Goal: Navigation & Orientation: Find specific page/section

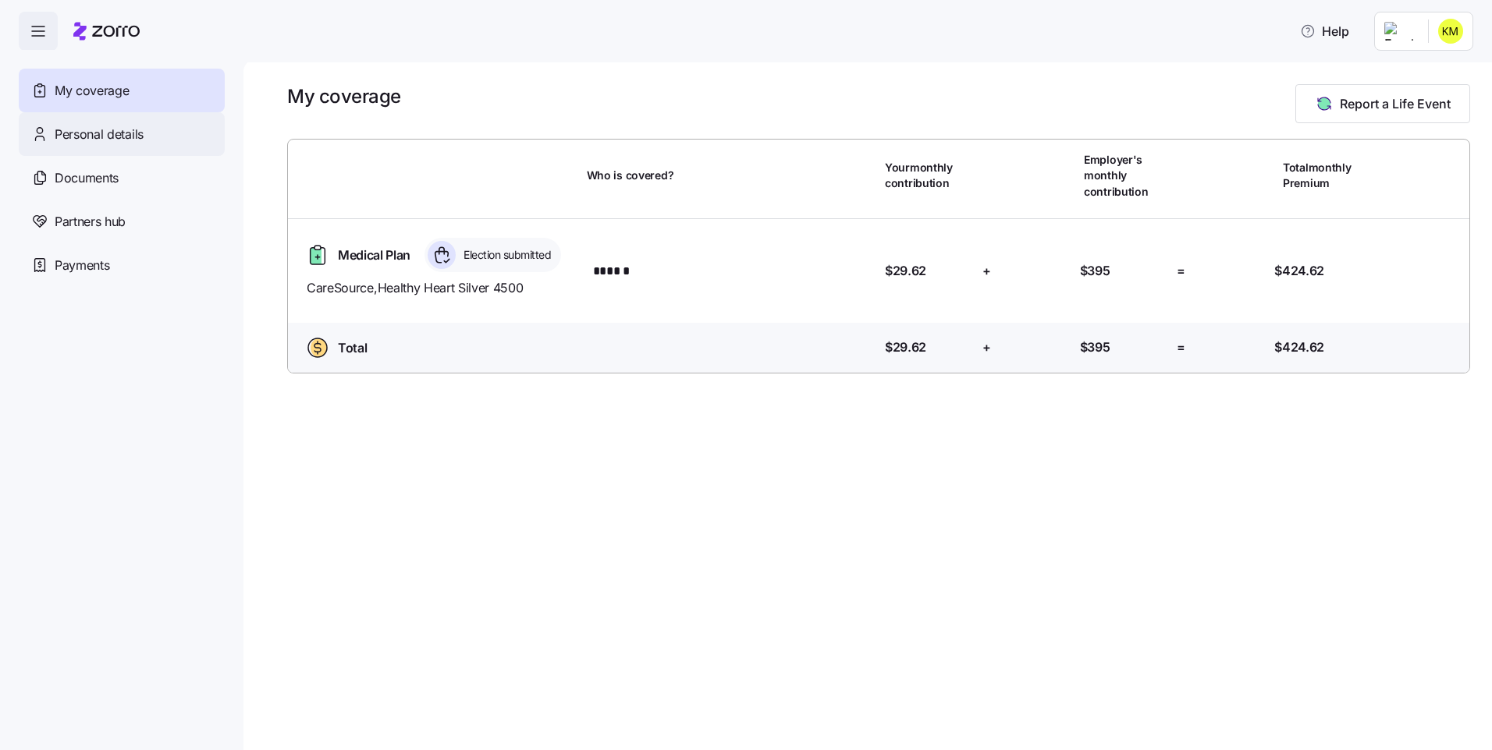
click at [192, 133] on div "Personal details" at bounding box center [122, 134] width 206 height 44
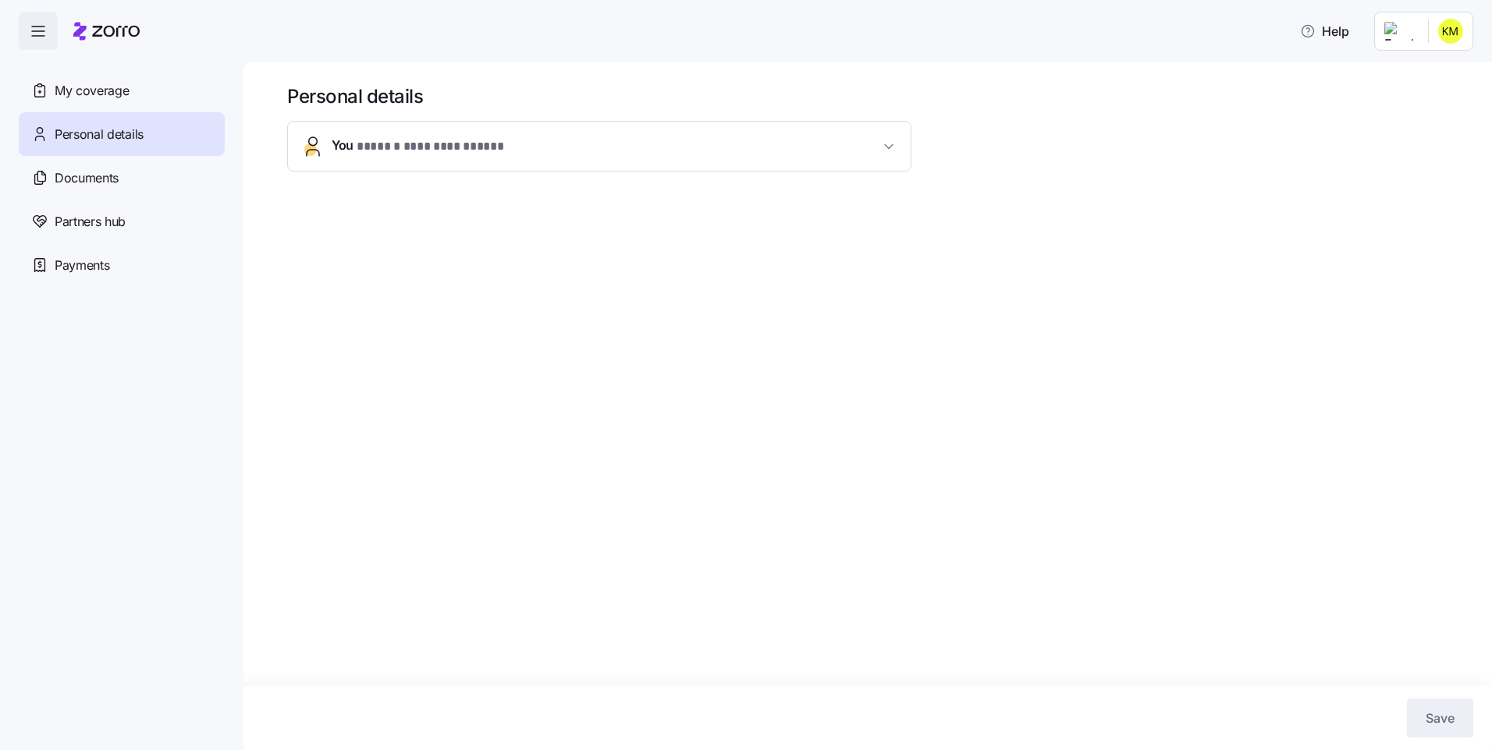
click at [374, 121] on div "**********" at bounding box center [599, 146] width 624 height 51
click at [310, 169] on button "**********" at bounding box center [599, 146] width 623 height 49
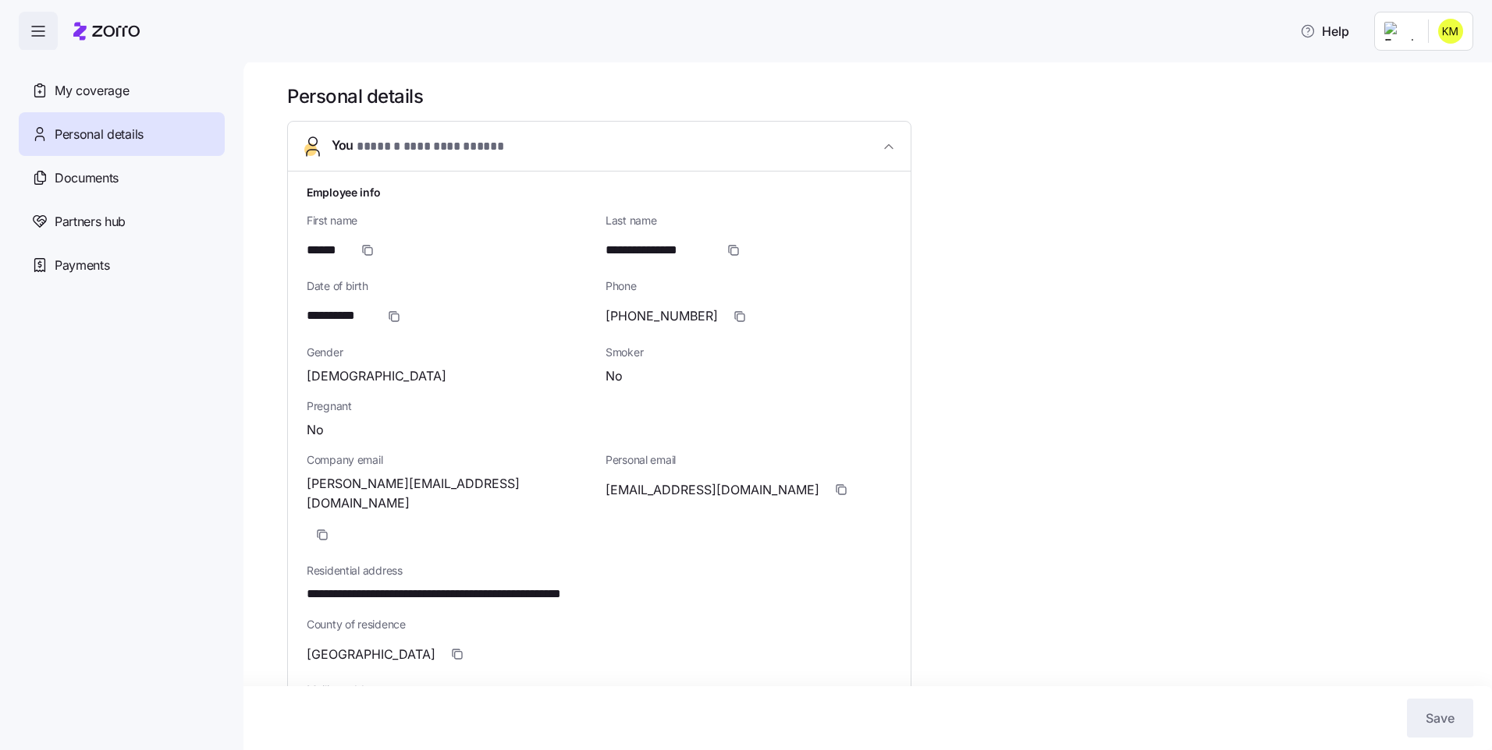
scroll to position [305, 0]
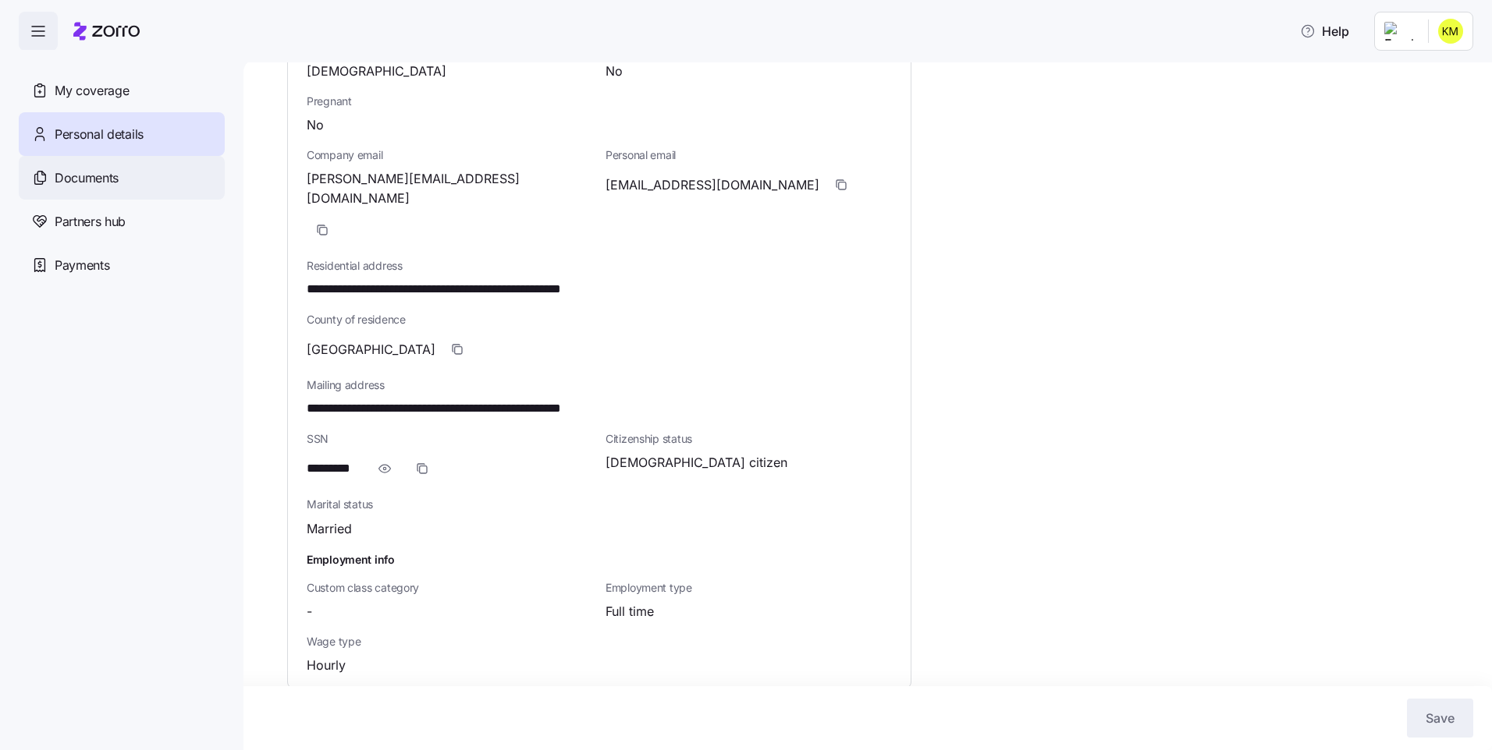
click at [64, 167] on div "Documents" at bounding box center [122, 178] width 206 height 44
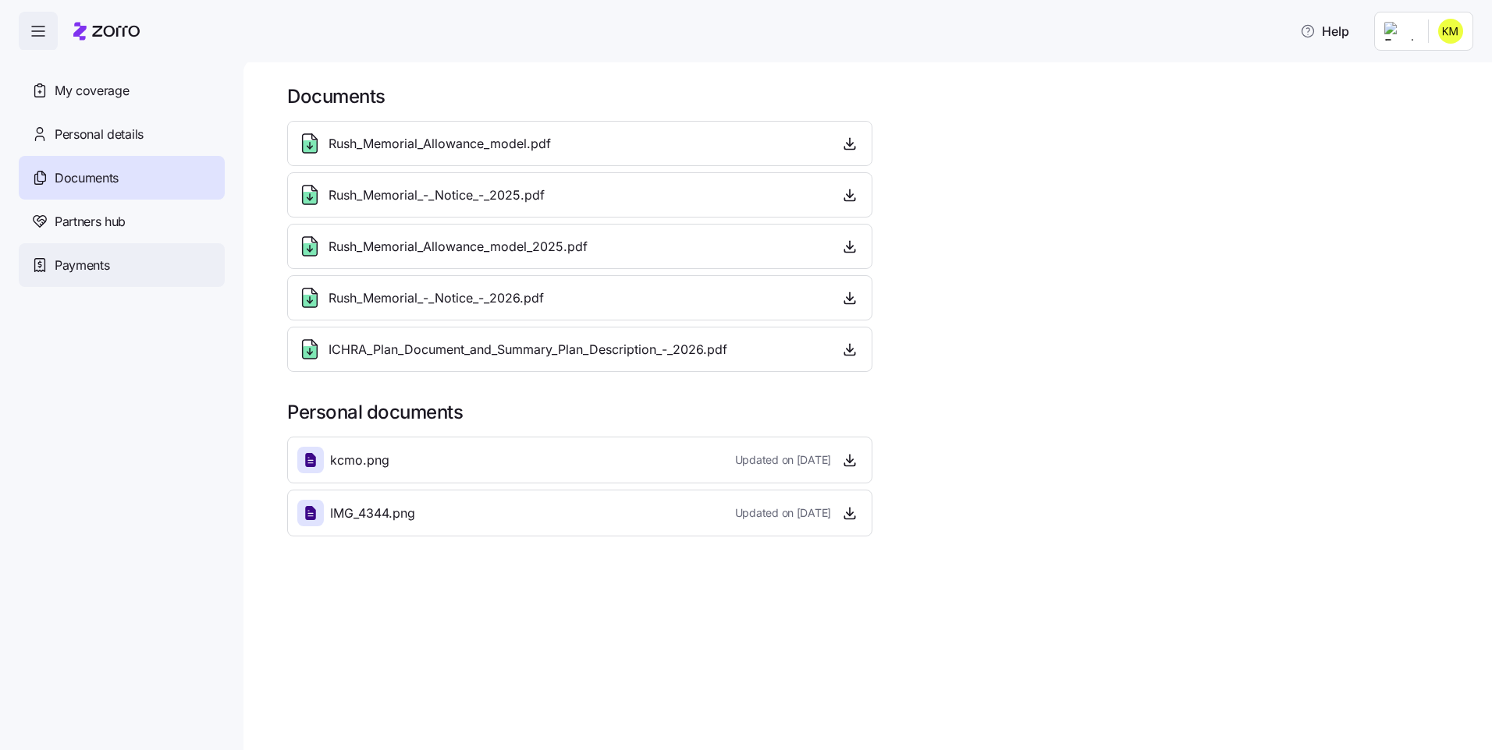
click at [84, 266] on span "Payments" at bounding box center [82, 266] width 55 height 20
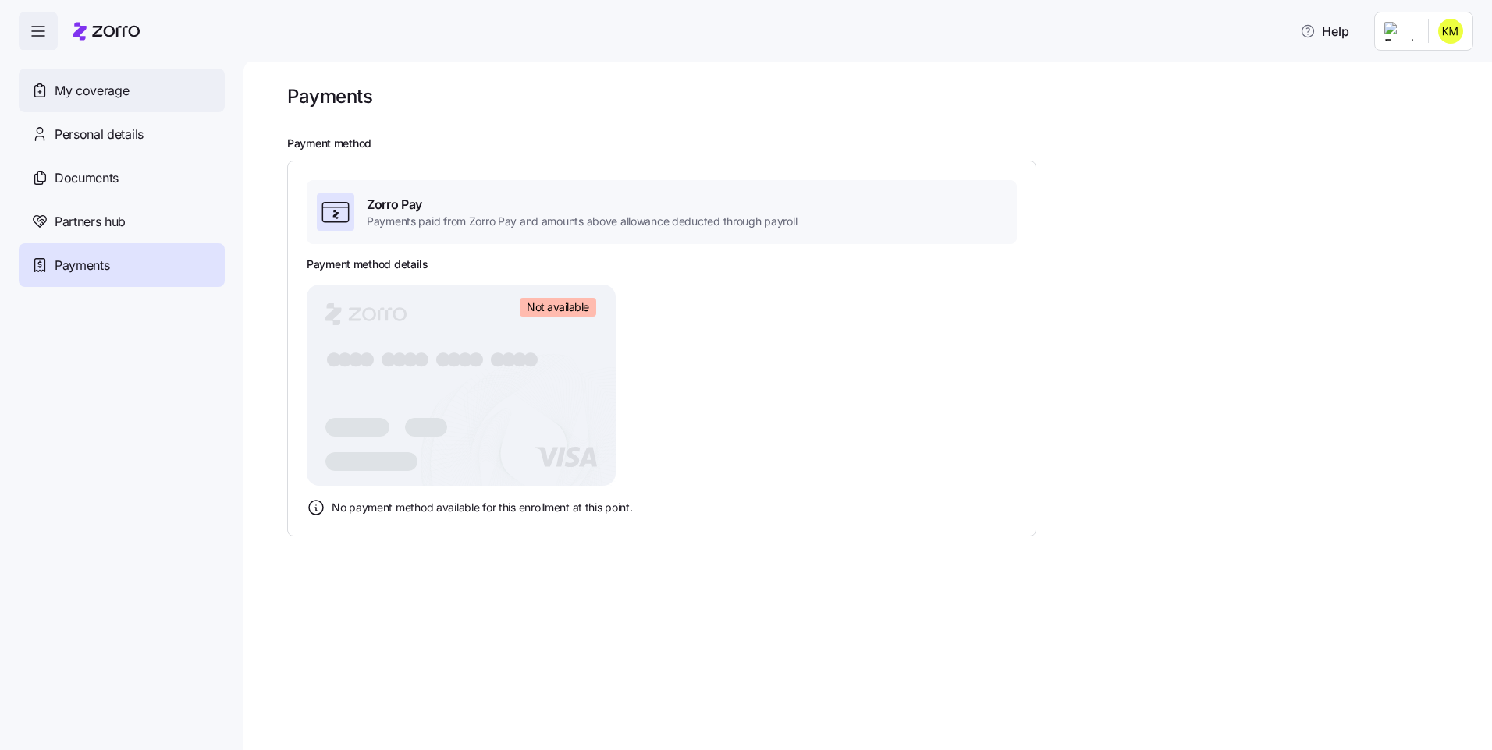
click at [81, 81] on span "My coverage" at bounding box center [92, 91] width 74 height 20
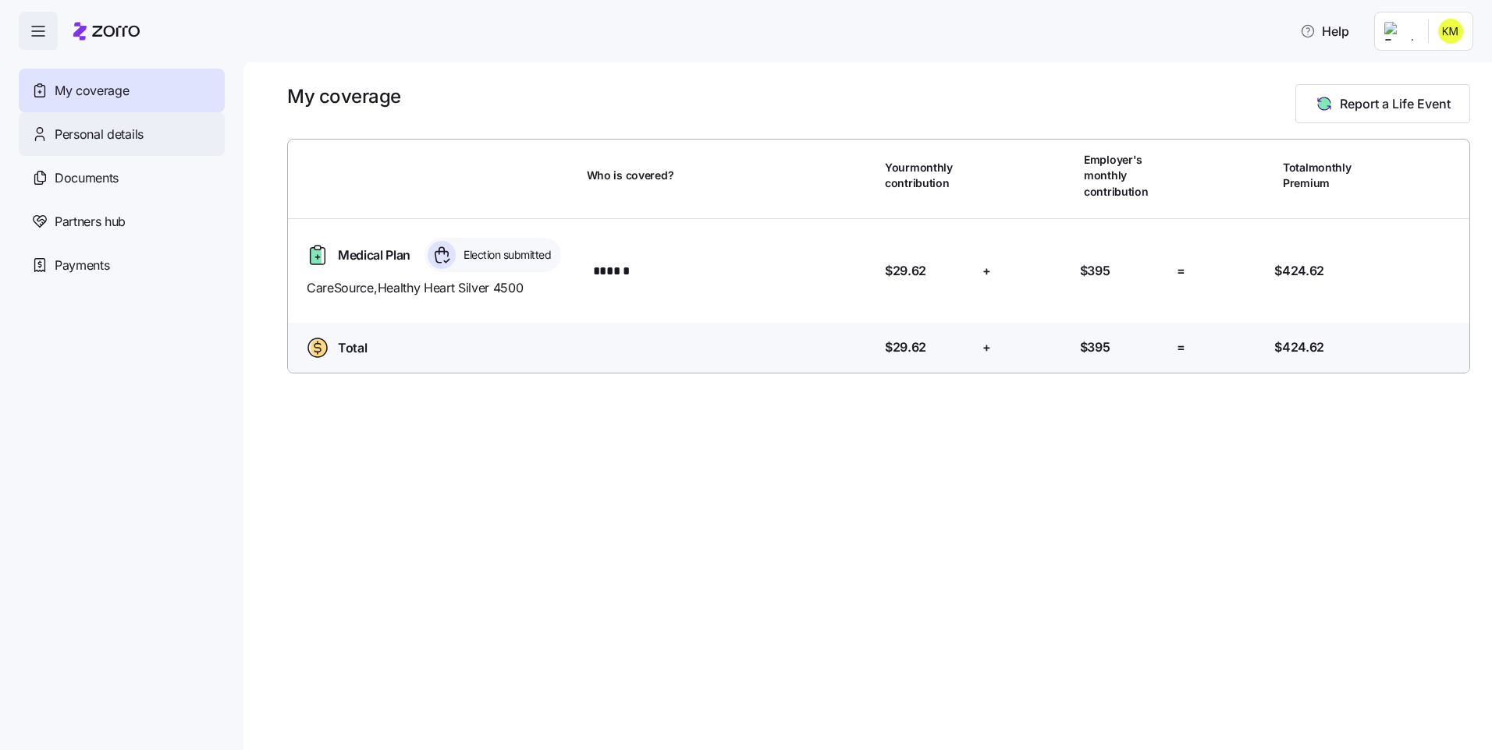
click at [111, 135] on span "Personal details" at bounding box center [99, 135] width 89 height 20
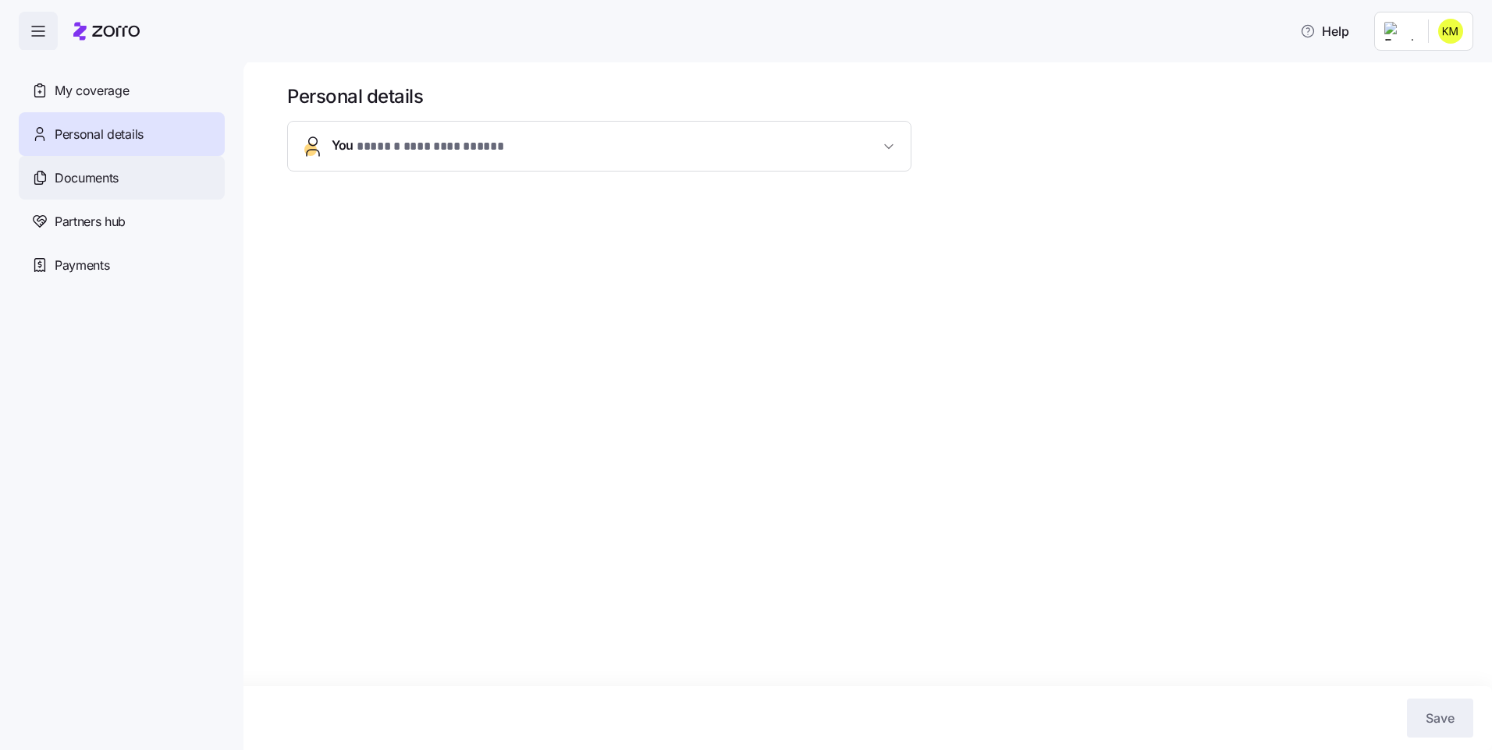
click at [70, 188] on div "Documents" at bounding box center [122, 178] width 206 height 44
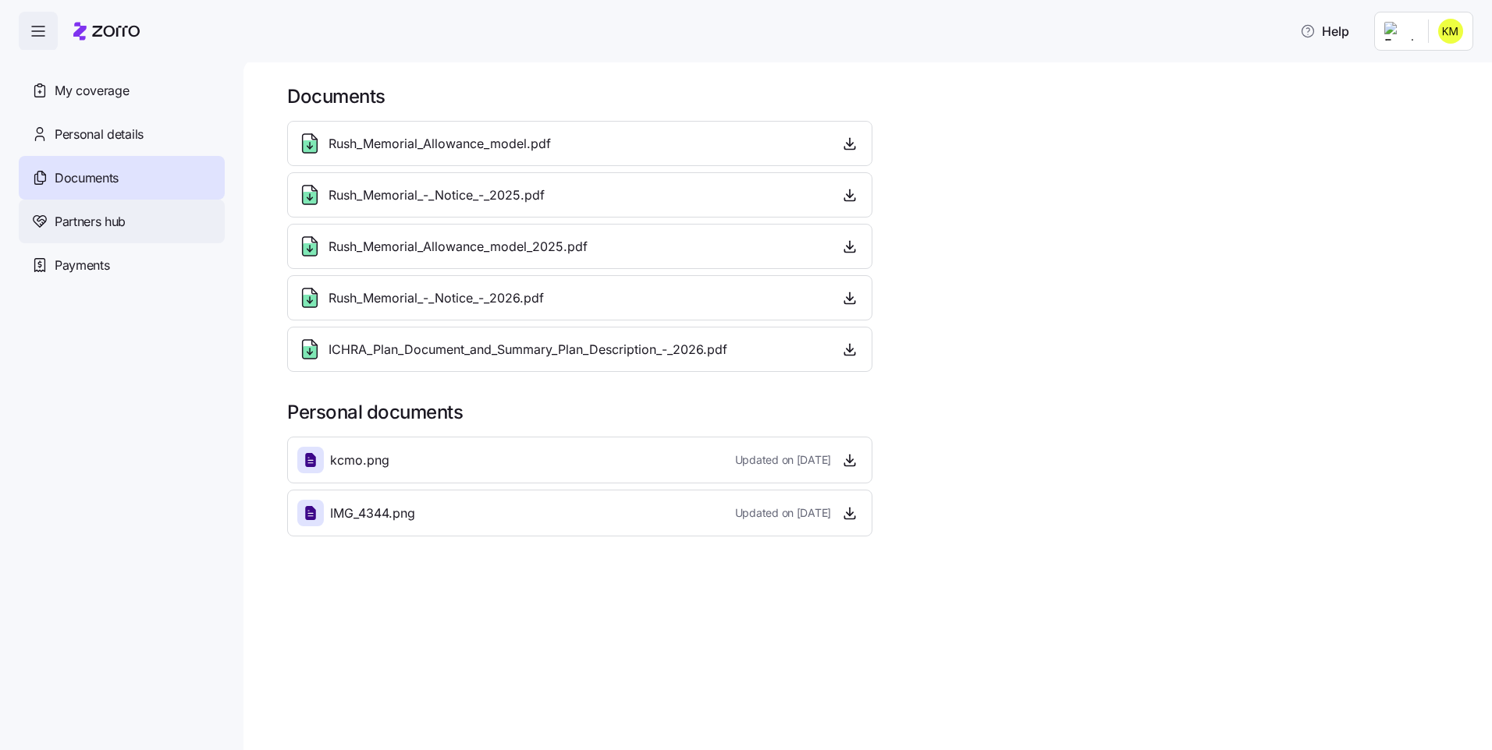
click at [161, 208] on div "Partners hub" at bounding box center [122, 222] width 206 height 44
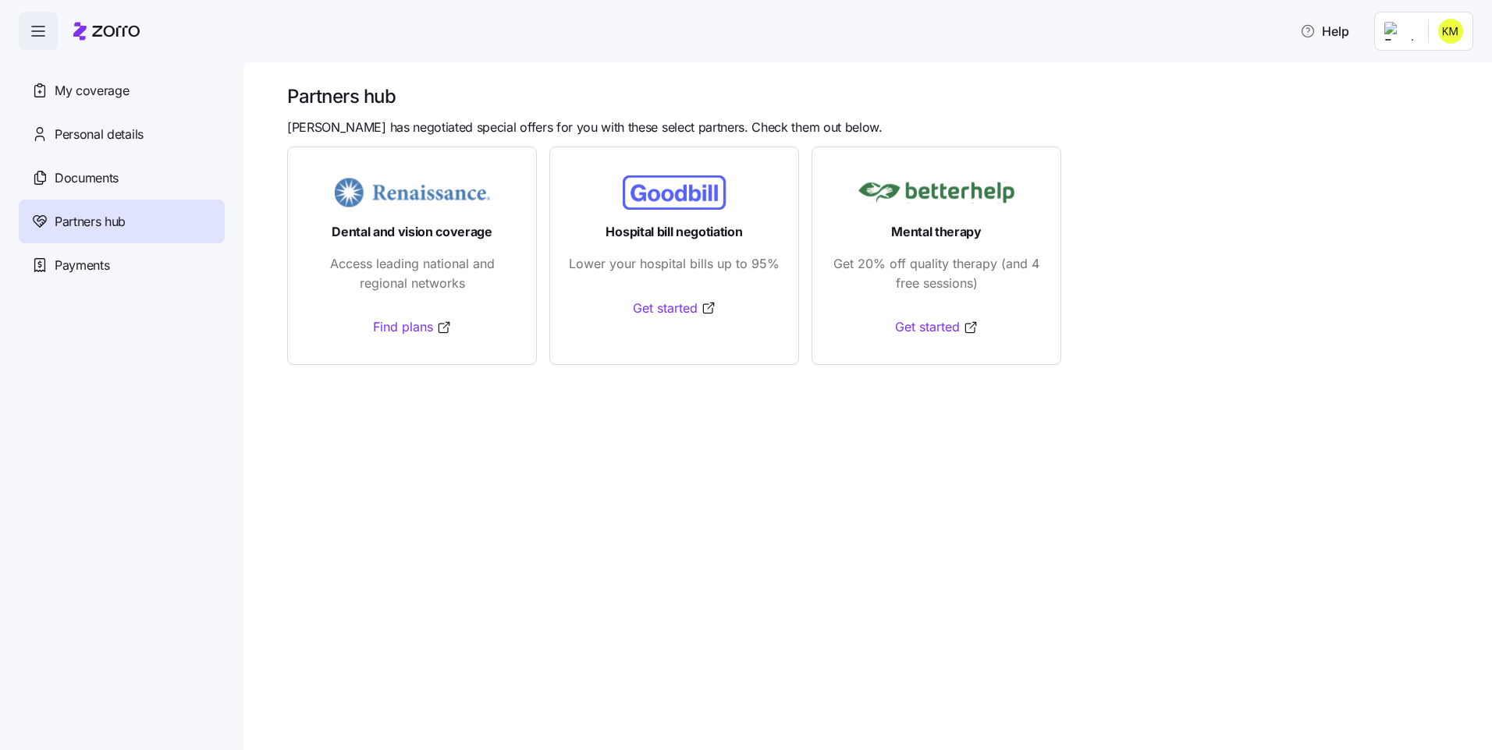
click at [106, 289] on nav "My coverage Personal details Documents Partners hub Payments" at bounding box center [121, 400] width 243 height 701
click at [120, 276] on div "Payments" at bounding box center [122, 265] width 206 height 44
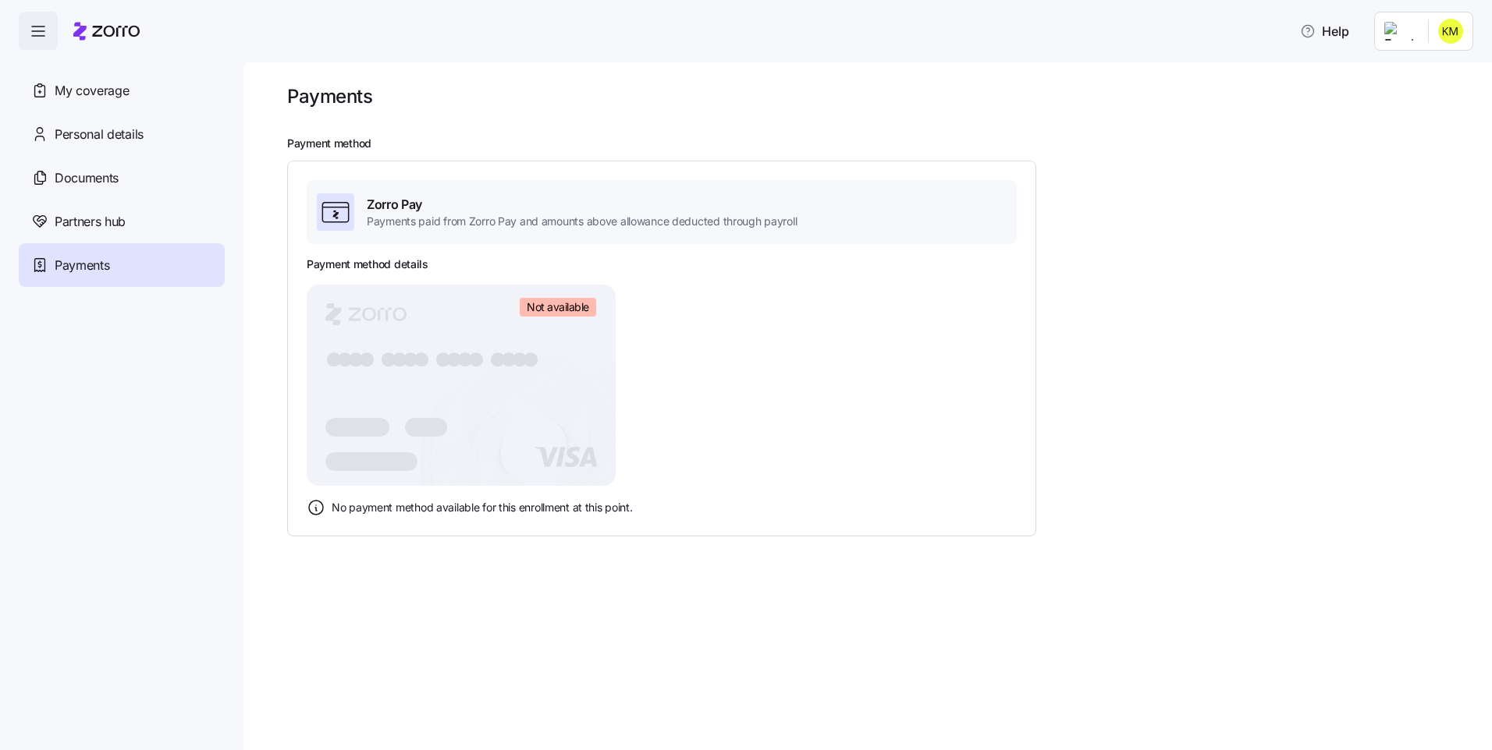
click at [39, 25] on icon "button" at bounding box center [38, 31] width 19 height 19
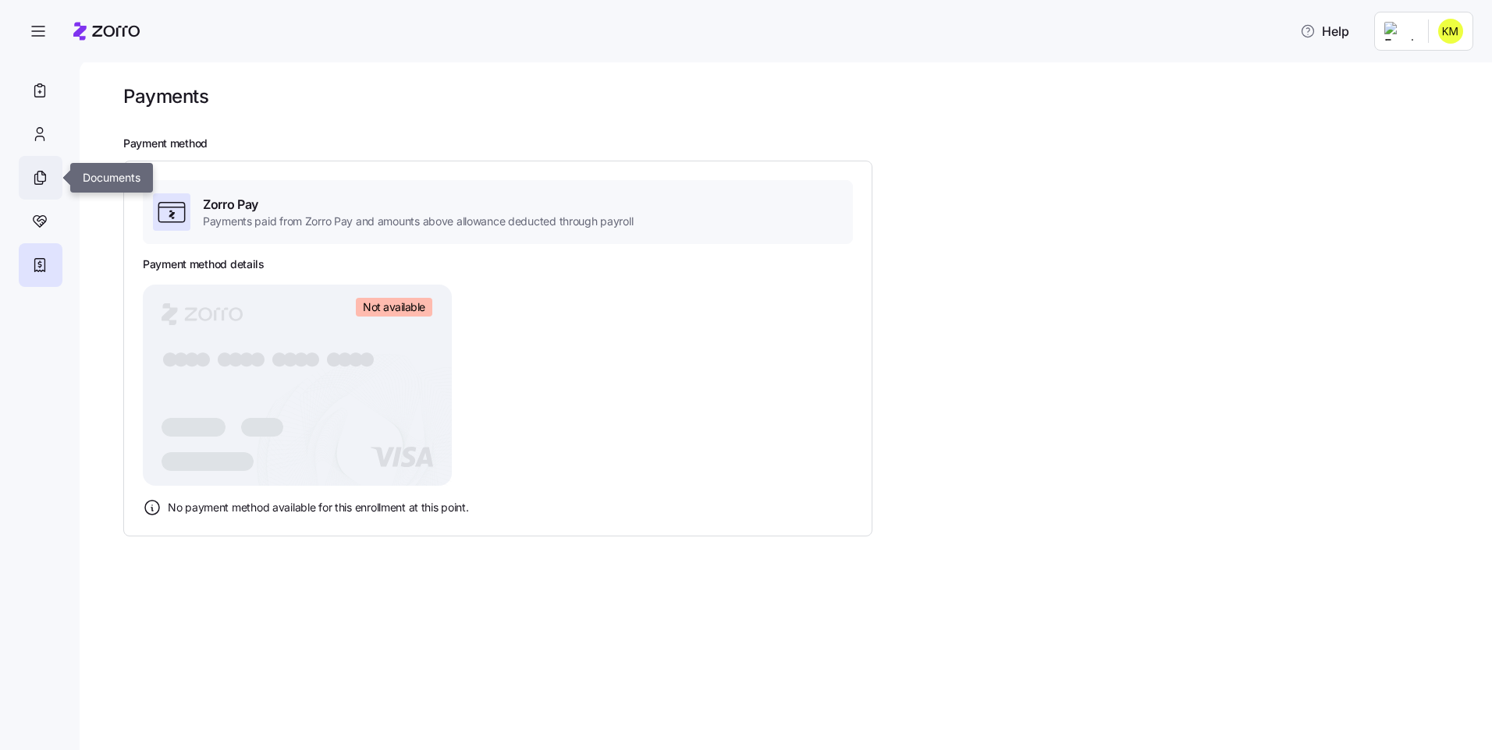
click at [50, 164] on div at bounding box center [41, 178] width 44 height 44
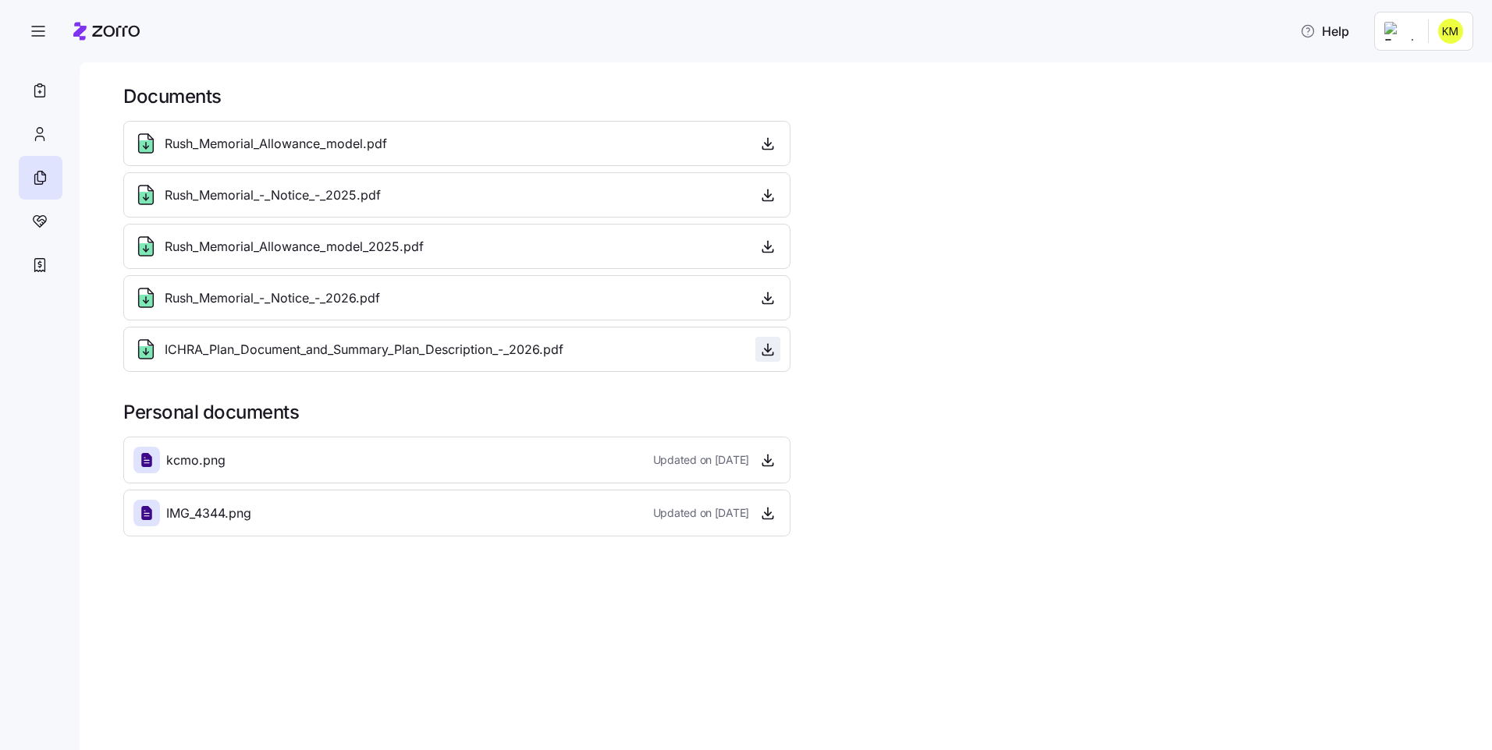
click at [777, 351] on span "button" at bounding box center [767, 349] width 23 height 23
click at [768, 349] on icon "button" at bounding box center [768, 349] width 0 height 8
click at [33, 260] on icon at bounding box center [39, 265] width 17 height 19
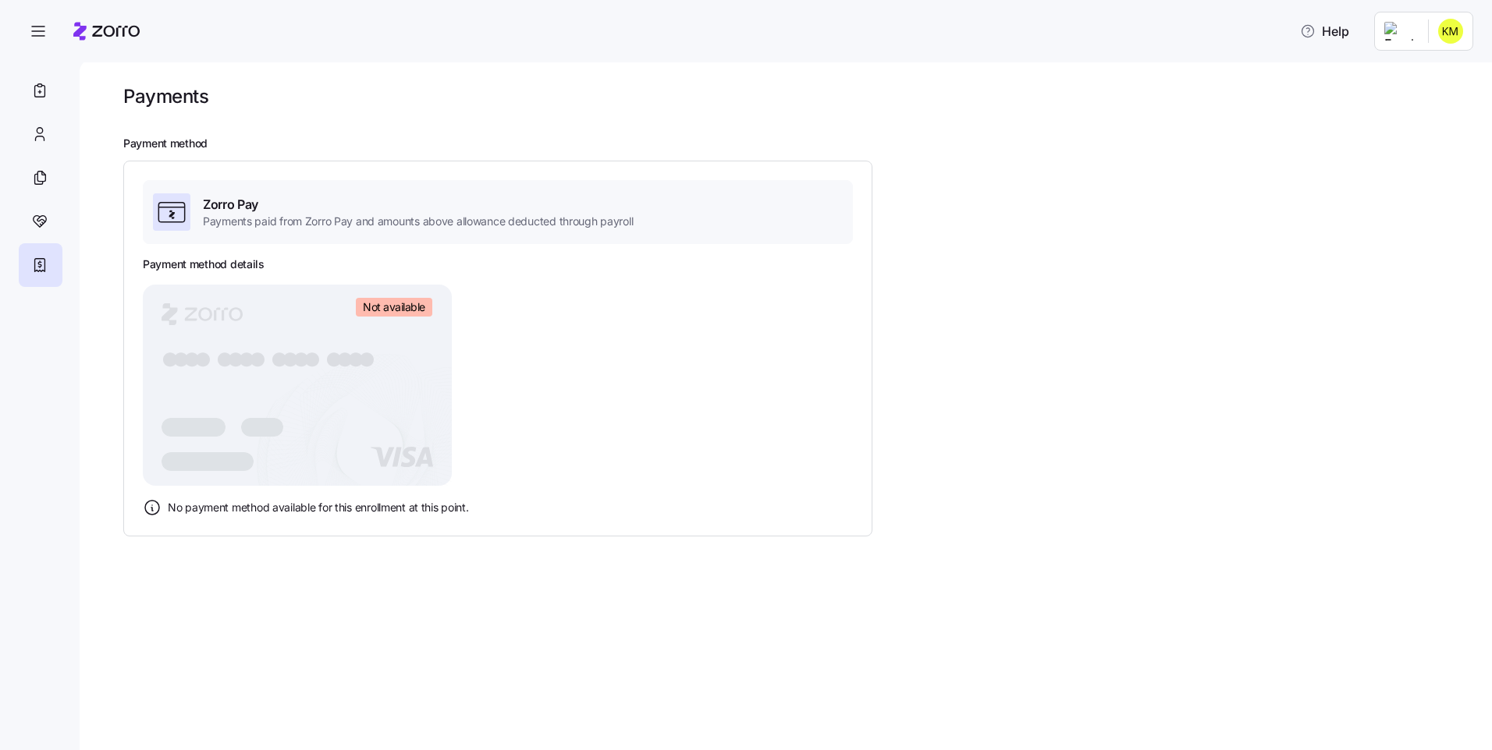
click at [1457, 54] on div "Help" at bounding box center [746, 31] width 1492 height 62
click at [1459, 46] on html "Help Payments Payment method Zorro Pay Payments paid from Zorro Pay and amounts…" at bounding box center [746, 370] width 1492 height 741
click at [1460, 81] on div "My settings" at bounding box center [1419, 73] width 94 height 25
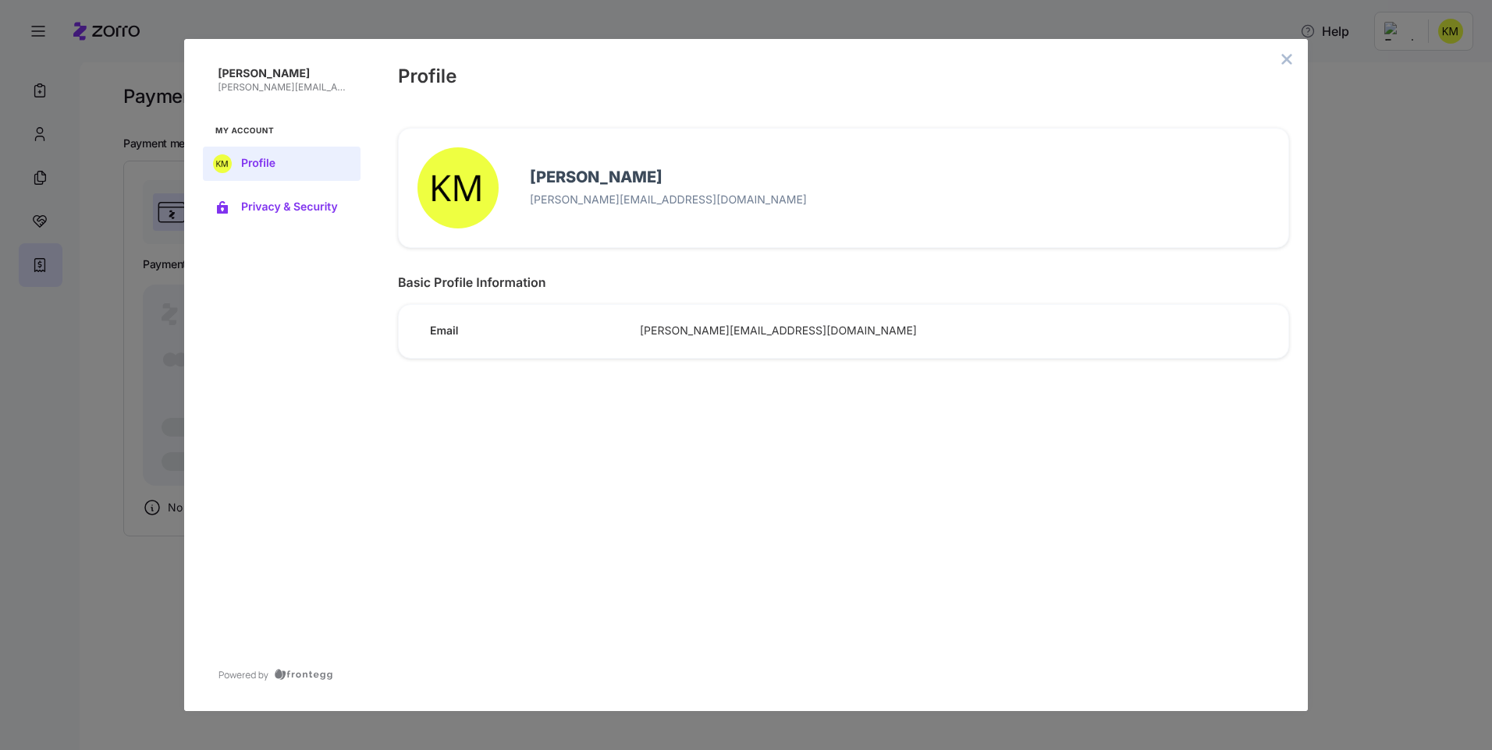
click at [309, 208] on span "Privacy & Security" at bounding box center [294, 207] width 106 height 12
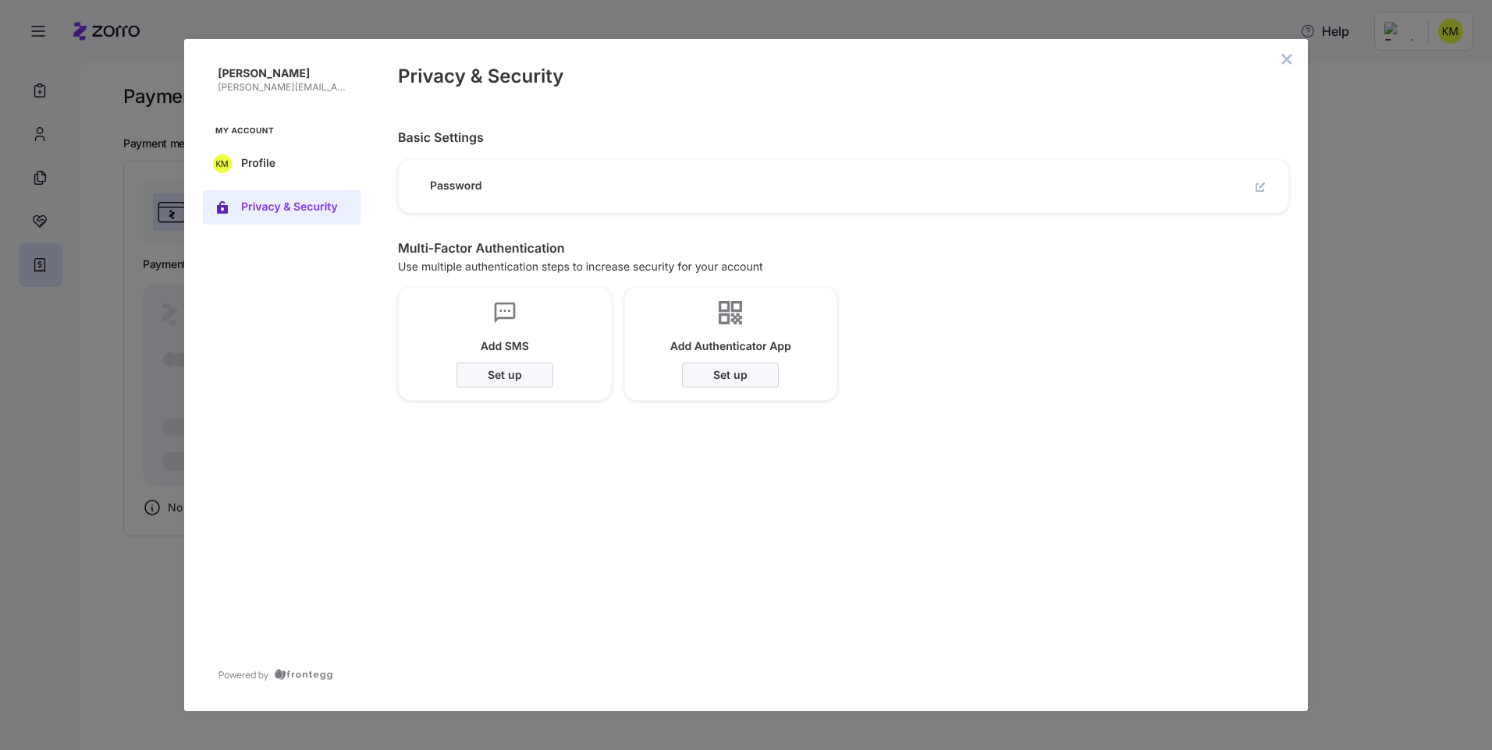
click at [256, 142] on nav "Kelsey Crawford-Morgan [EMAIL_ADDRESS][DOMAIN_NAME] My Account Profile Privacy …" at bounding box center [281, 144] width 195 height 211
click at [259, 158] on span "Profile" at bounding box center [294, 164] width 106 height 12
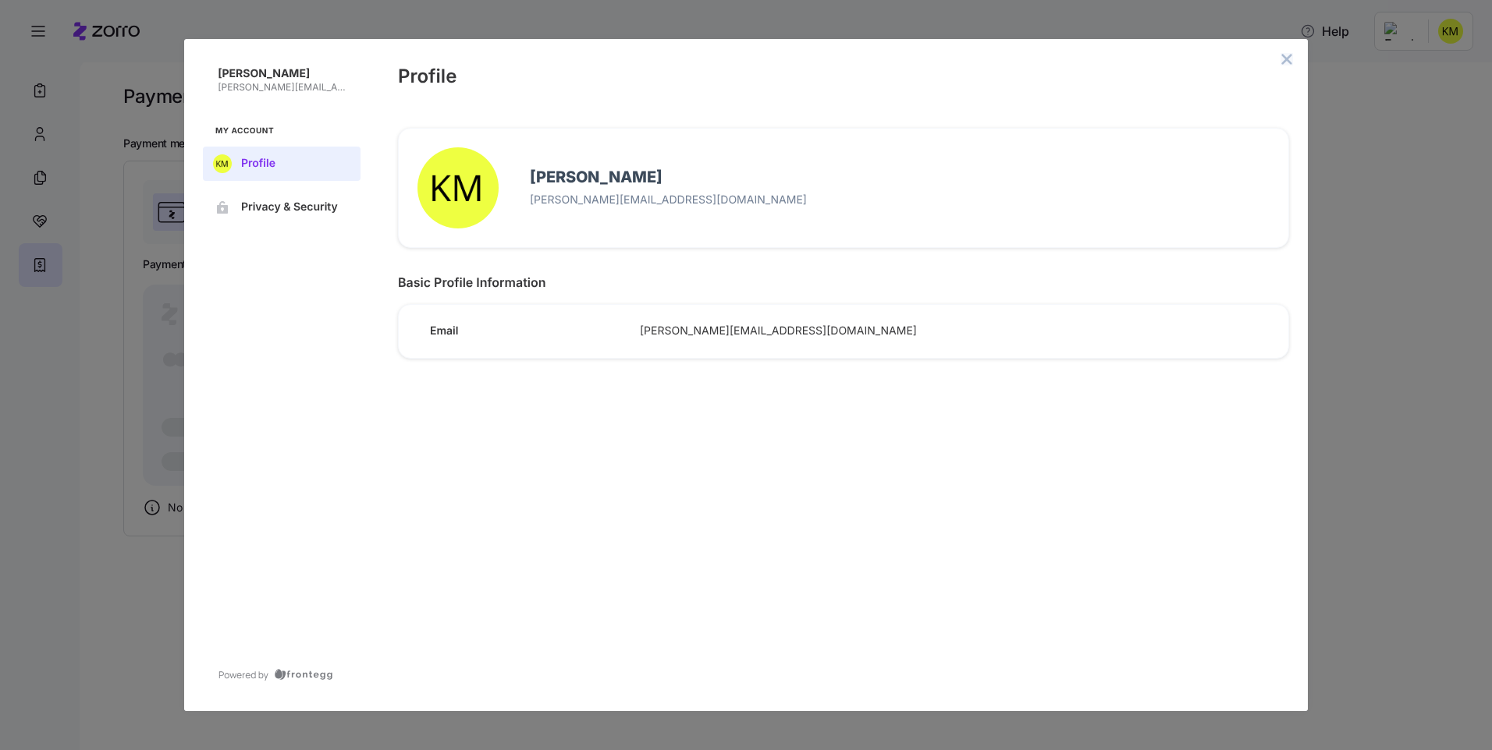
click at [1292, 62] on icon "close admin-box" at bounding box center [1286, 59] width 12 height 12
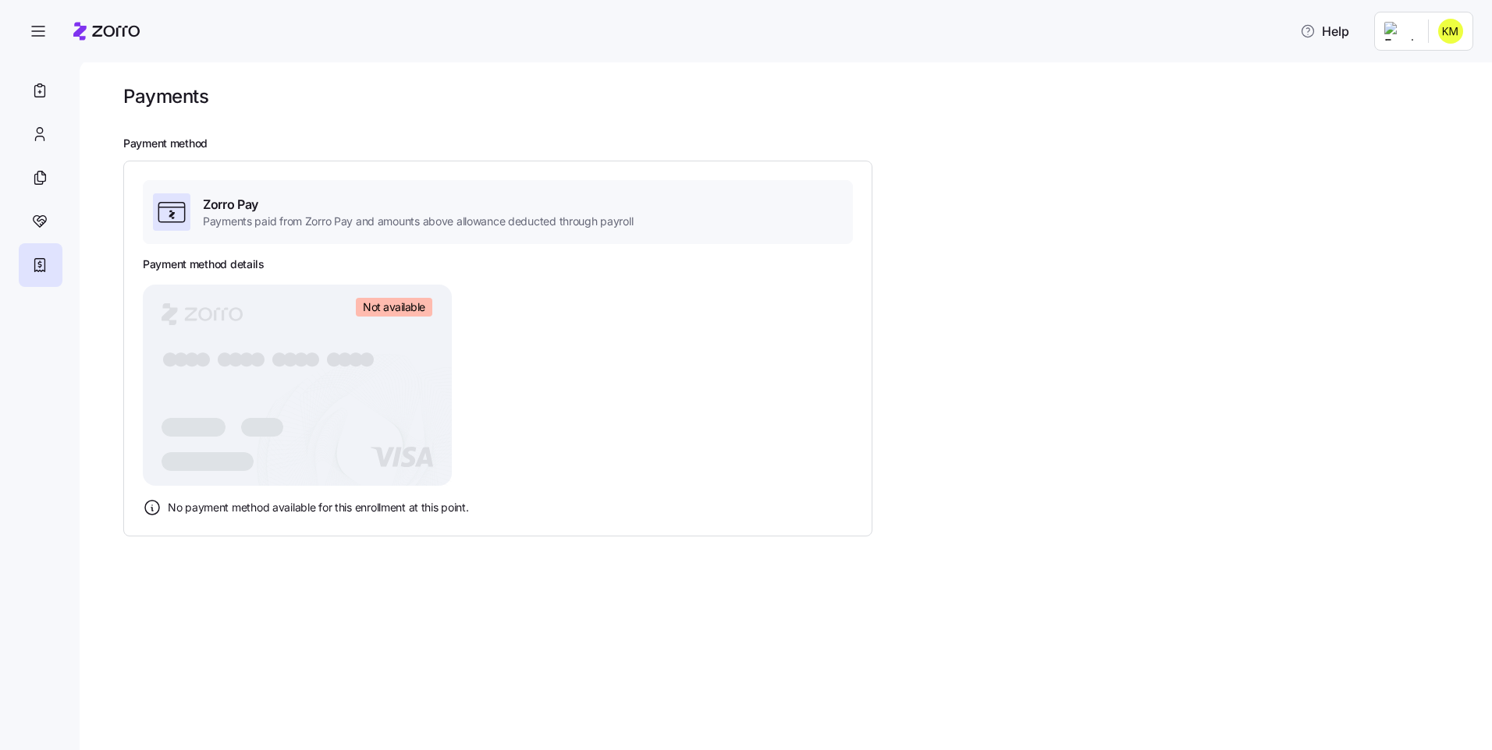
click at [367, 301] on span "Not available" at bounding box center [394, 307] width 62 height 14
click at [47, 90] on icon at bounding box center [39, 90] width 17 height 19
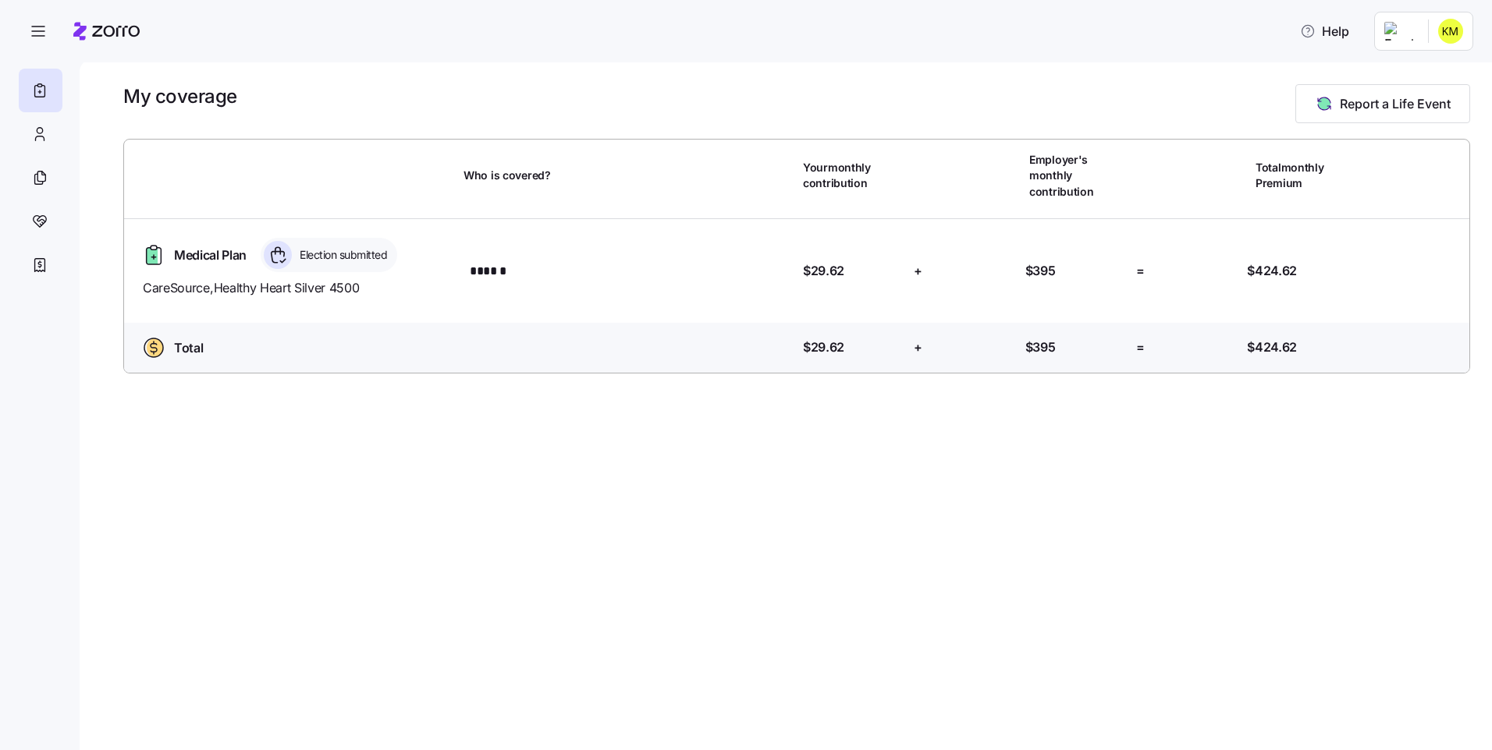
click at [323, 243] on div "Medical Plan Election submitted CareSource , Healthy Heart Silver 4500 Who is c…" at bounding box center [796, 271] width 1357 height 104
click at [275, 267] on icon at bounding box center [278, 255] width 28 height 28
click at [275, 265] on icon at bounding box center [278, 255] width 28 height 28
drag, startPoint x: 275, startPoint y: 265, endPoint x: 292, endPoint y: 318, distance: 55.8
click at [292, 318] on div "Medical Plan Election submitted CareSource , Healthy Heart Silver 4500 Who is c…" at bounding box center [796, 271] width 1357 height 104
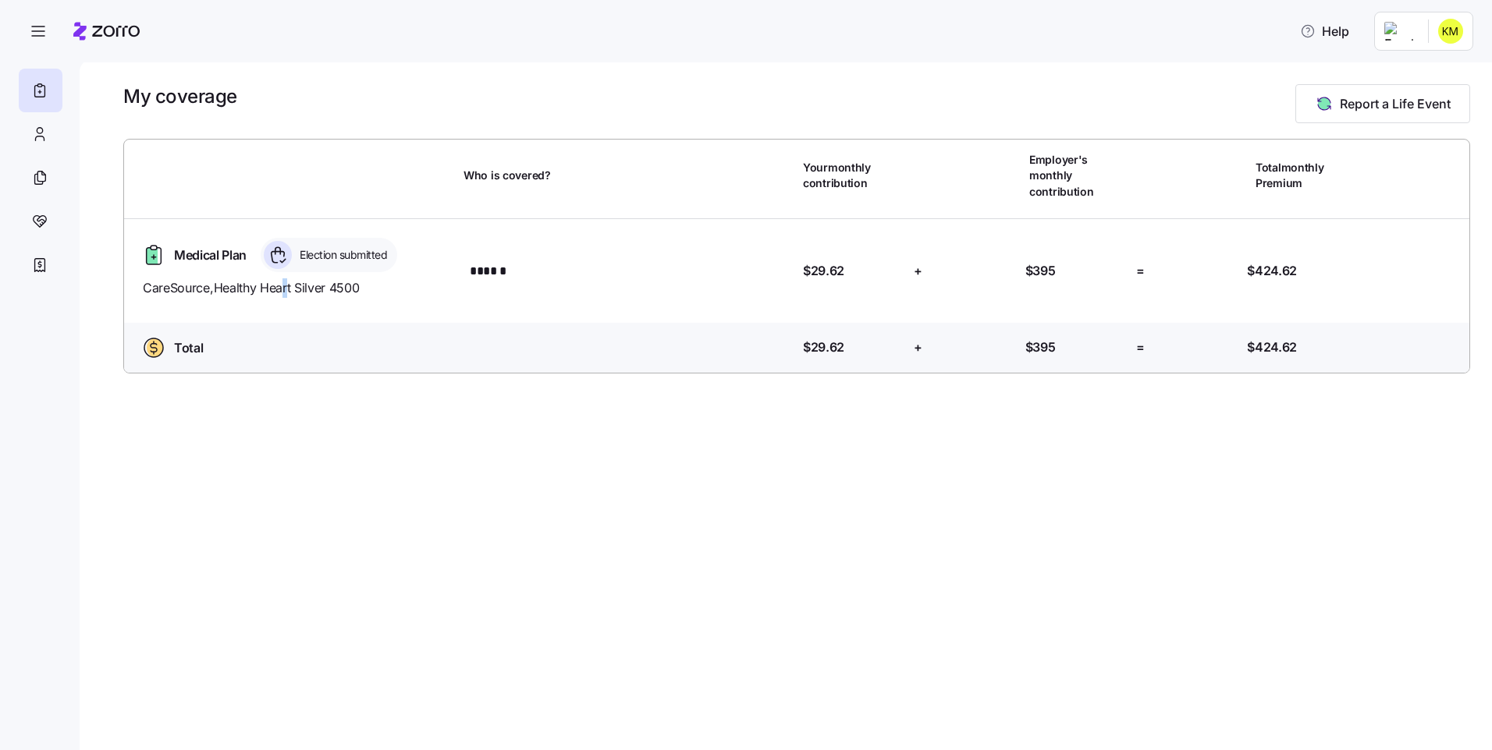
drag, startPoint x: 292, startPoint y: 318, endPoint x: 579, endPoint y: 326, distance: 287.2
click at [370, 326] on div "Total Who is covered? Your contribution: $29.62 + Employer's contribution: $395…" at bounding box center [796, 351] width 1357 height 56
click at [891, 329] on div "Total Who is covered? Your contribution: $29.62 + Employer's contribution: $395…" at bounding box center [796, 351] width 1357 height 56
click at [1456, 30] on html "Help My coverage Report a Life Event Who is covered? Your monthly contribution …" at bounding box center [746, 370] width 1492 height 741
click at [1457, 79] on div "My settings" at bounding box center [1419, 73] width 82 height 17
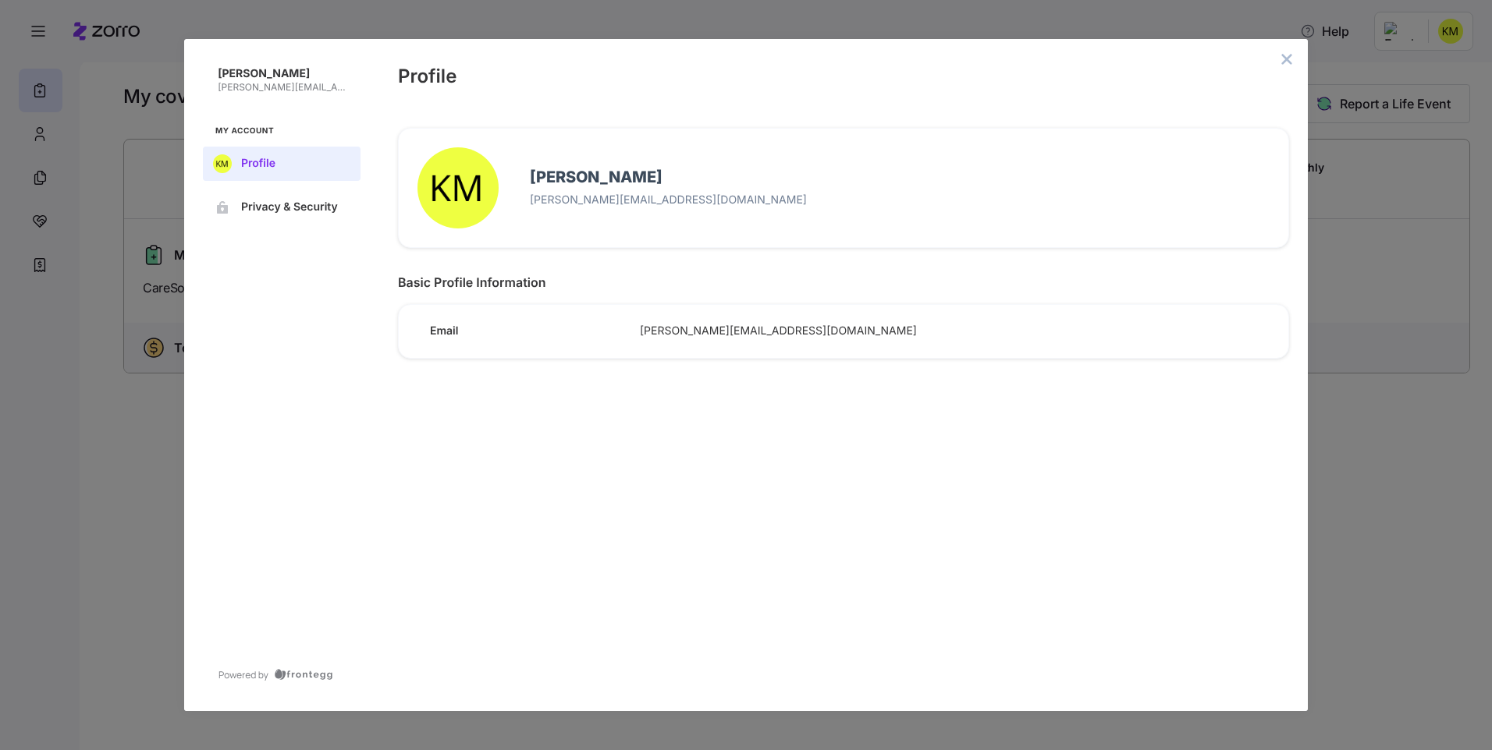
click at [1286, 71] on div "Profile" at bounding box center [843, 74] width 928 height 70
click at [1286, 69] on button "close admin-box" at bounding box center [1286, 59] width 22 height 22
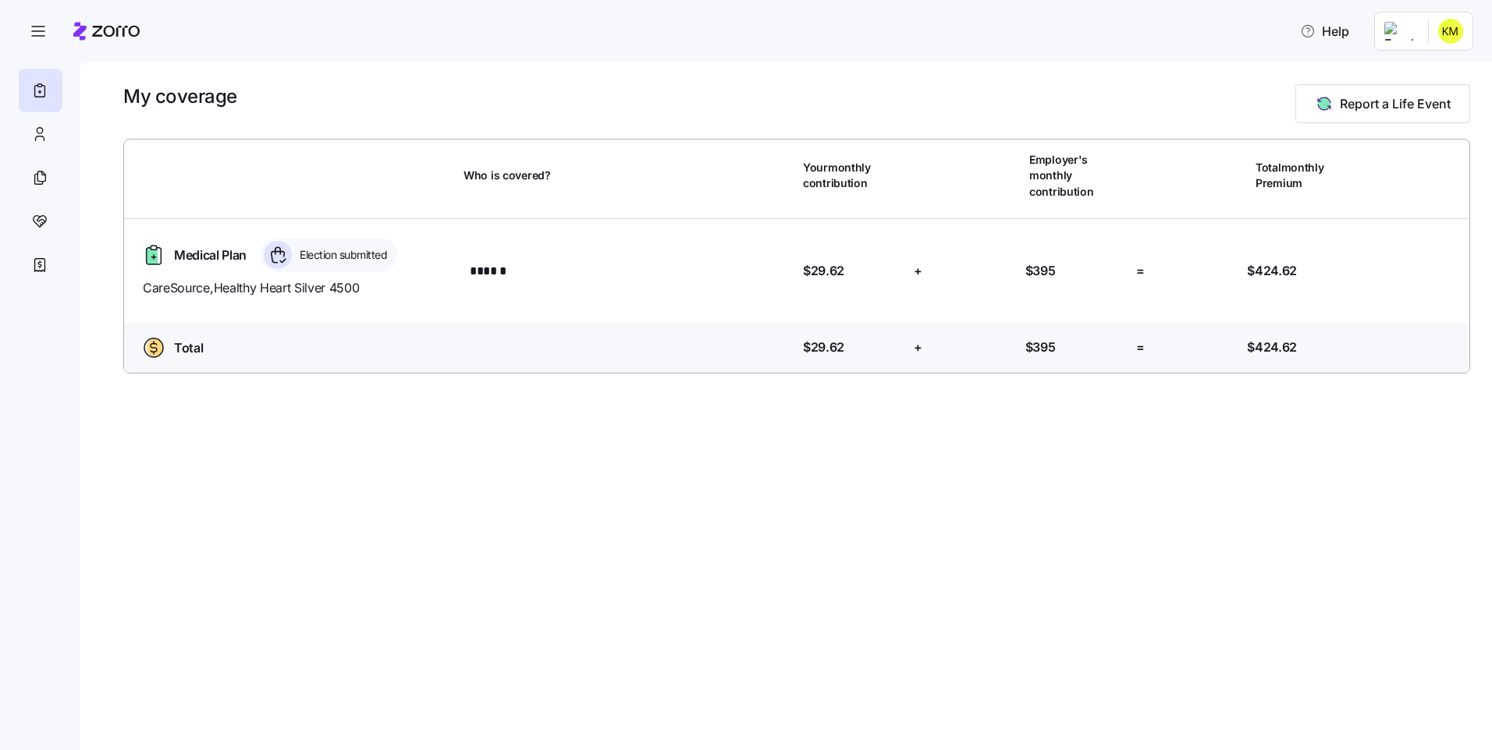
click at [1396, 30] on html "Help My coverage Report a Life Event Who is covered? Your monthly contribution …" at bounding box center [746, 370] width 1492 height 741
click at [1459, 69] on div "My settings" at bounding box center [1419, 73] width 82 height 17
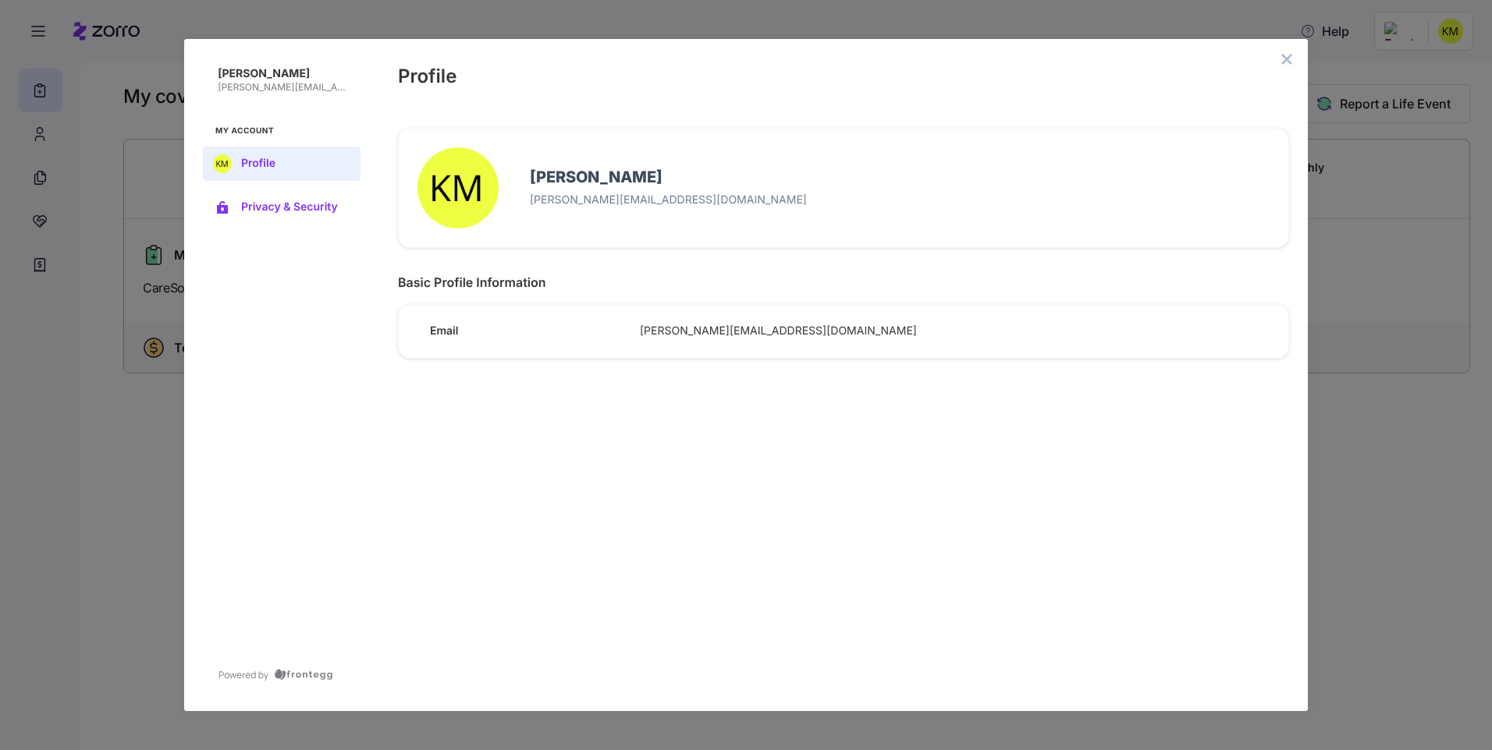
click at [351, 200] on button "Privacy & Security" at bounding box center [282, 207] width 158 height 34
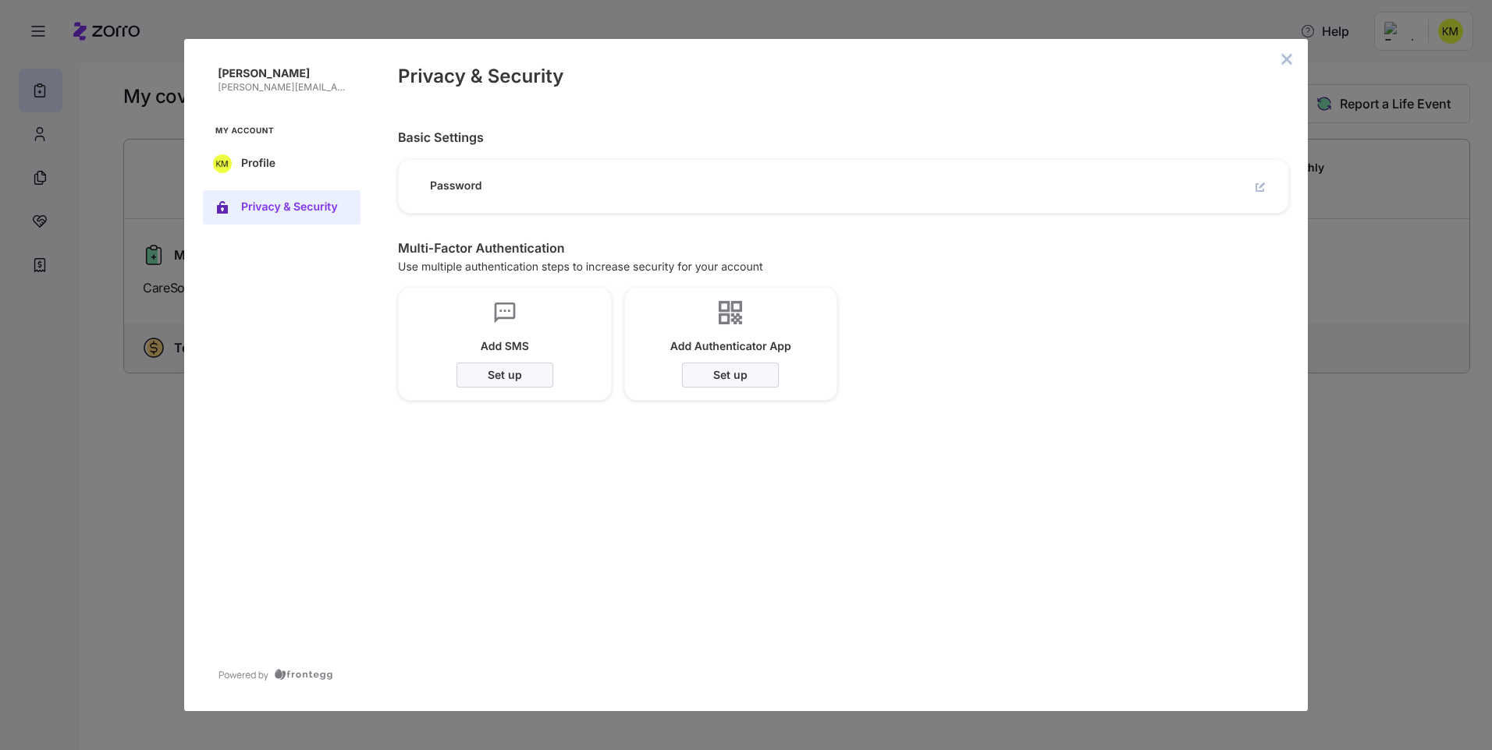
click at [1287, 53] on icon "close admin-box" at bounding box center [1286, 59] width 12 height 12
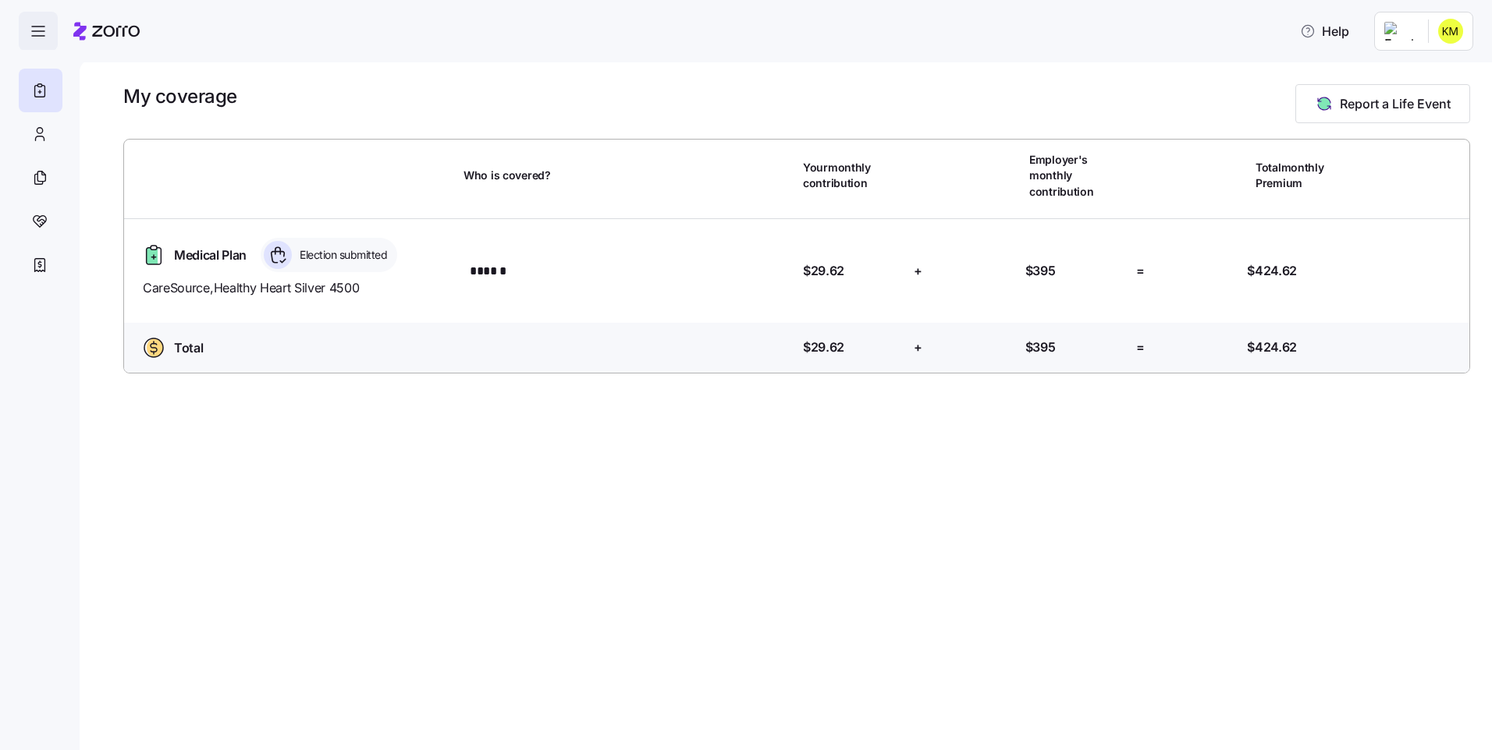
click at [53, 24] on span "button" at bounding box center [38, 30] width 37 height 37
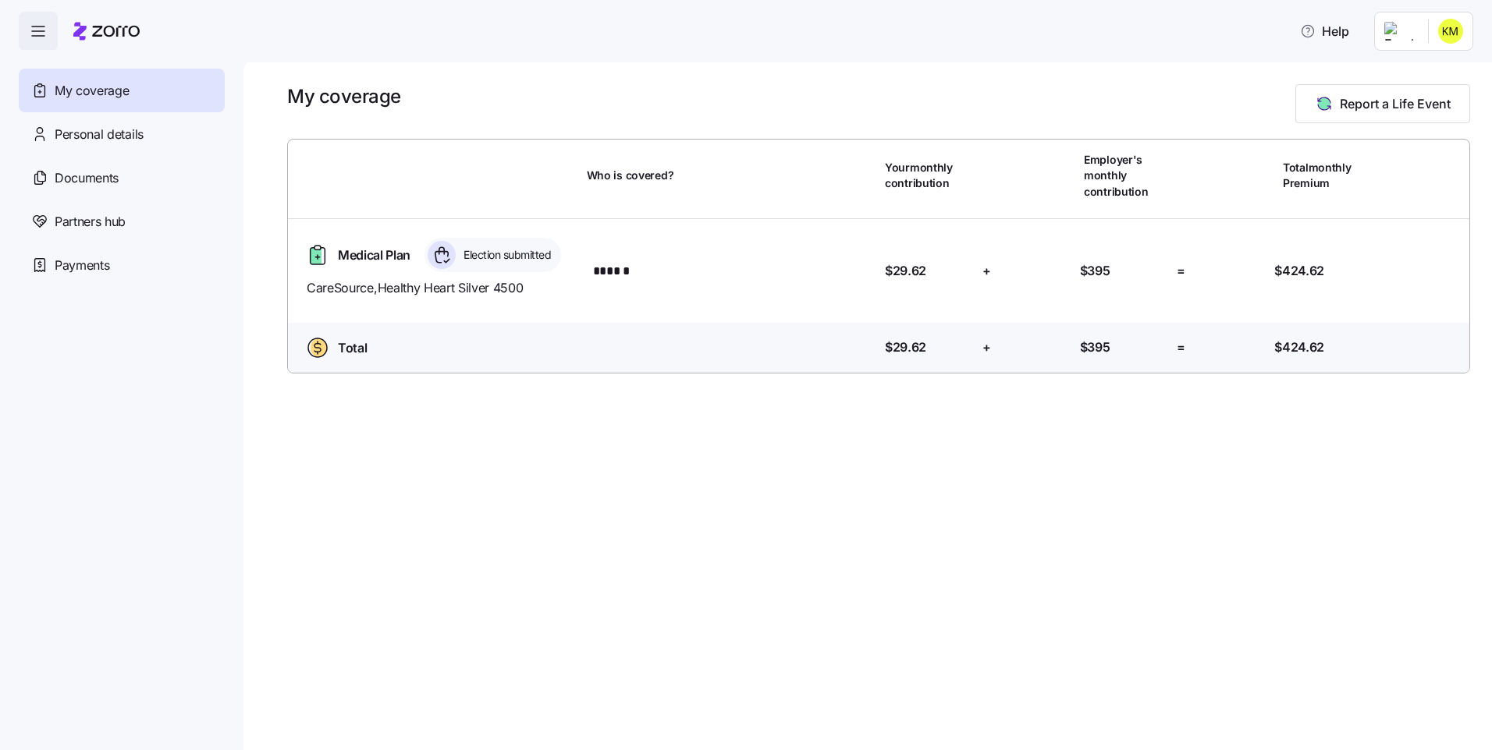
click at [106, 102] on div "My coverage" at bounding box center [122, 91] width 206 height 44
click at [109, 80] on div "My coverage" at bounding box center [122, 91] width 206 height 44
click at [440, 251] on icon at bounding box center [441, 250] width 5 height 7
click at [382, 256] on span "Medical Plan" at bounding box center [374, 256] width 73 height 20
drag, startPoint x: 420, startPoint y: 300, endPoint x: 432, endPoint y: 300, distance: 12.5
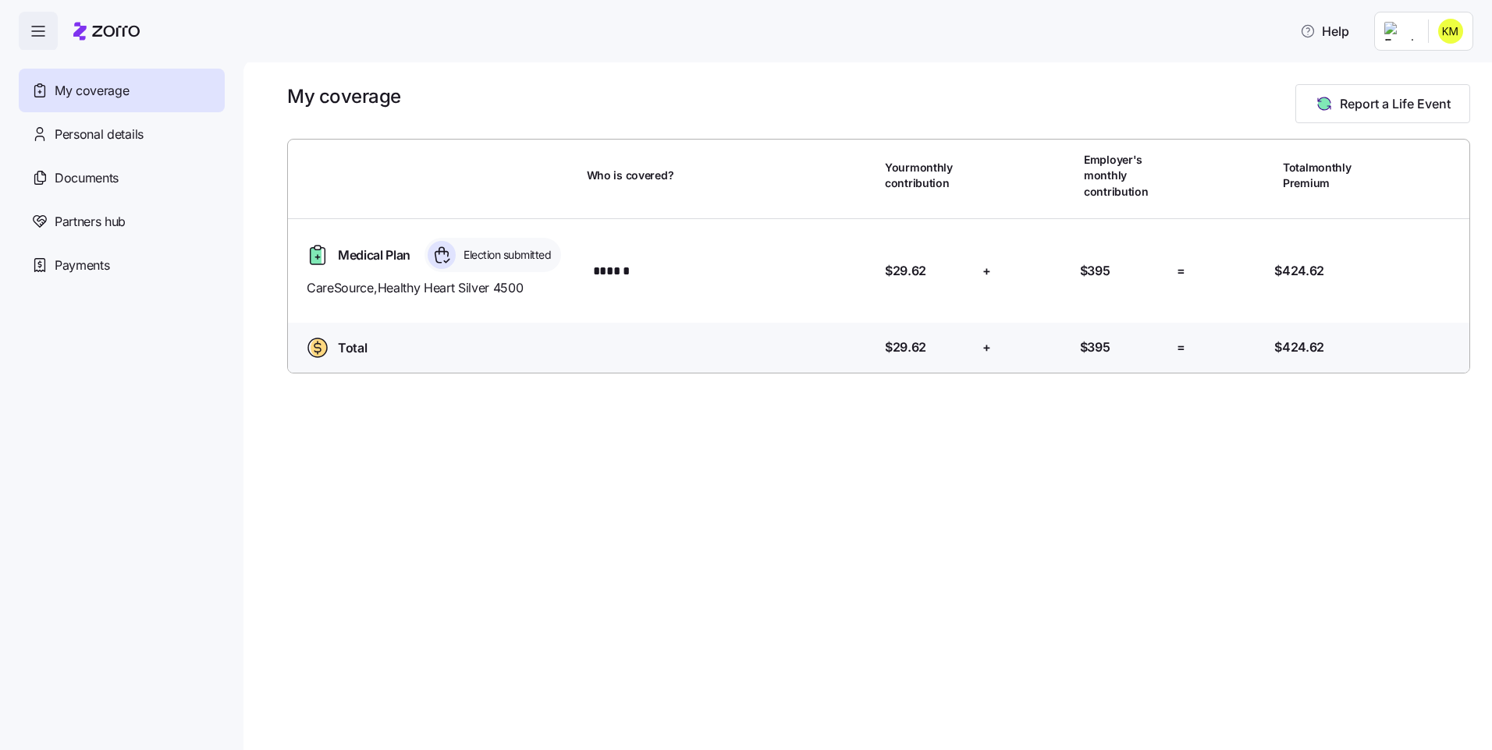
click at [432, 300] on div "CareSource , Healthy Heart Silver 4500" at bounding box center [440, 288] width 280 height 32
drag, startPoint x: 432, startPoint y: 300, endPoint x: 582, endPoint y: 309, distance: 150.0
click at [582, 309] on div "Medical Plan Election submitted CareSource , Healthy Heart Silver 4500 Who is c…" at bounding box center [879, 271] width 1194 height 104
drag, startPoint x: 1215, startPoint y: 280, endPoint x: 1228, endPoint y: 280, distance: 12.5
click at [1225, 280] on div "=" at bounding box center [1219, 271] width 98 height 32
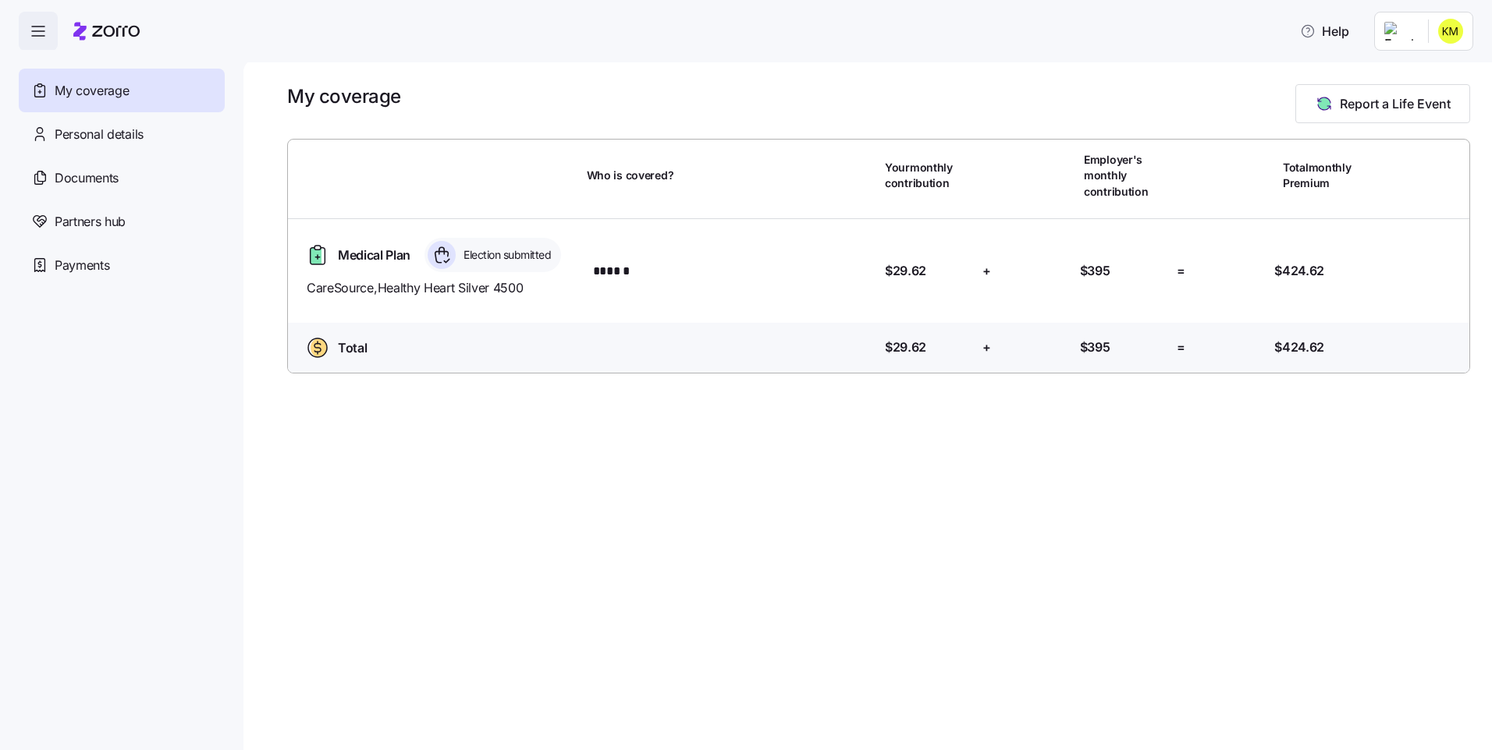
click at [1371, 290] on div "Medical Plan Election submitted CareSource , Healthy Heart Silver 4500 Who is c…" at bounding box center [878, 271] width 1169 height 79
click at [90, 122] on div "Personal details" at bounding box center [122, 134] width 206 height 44
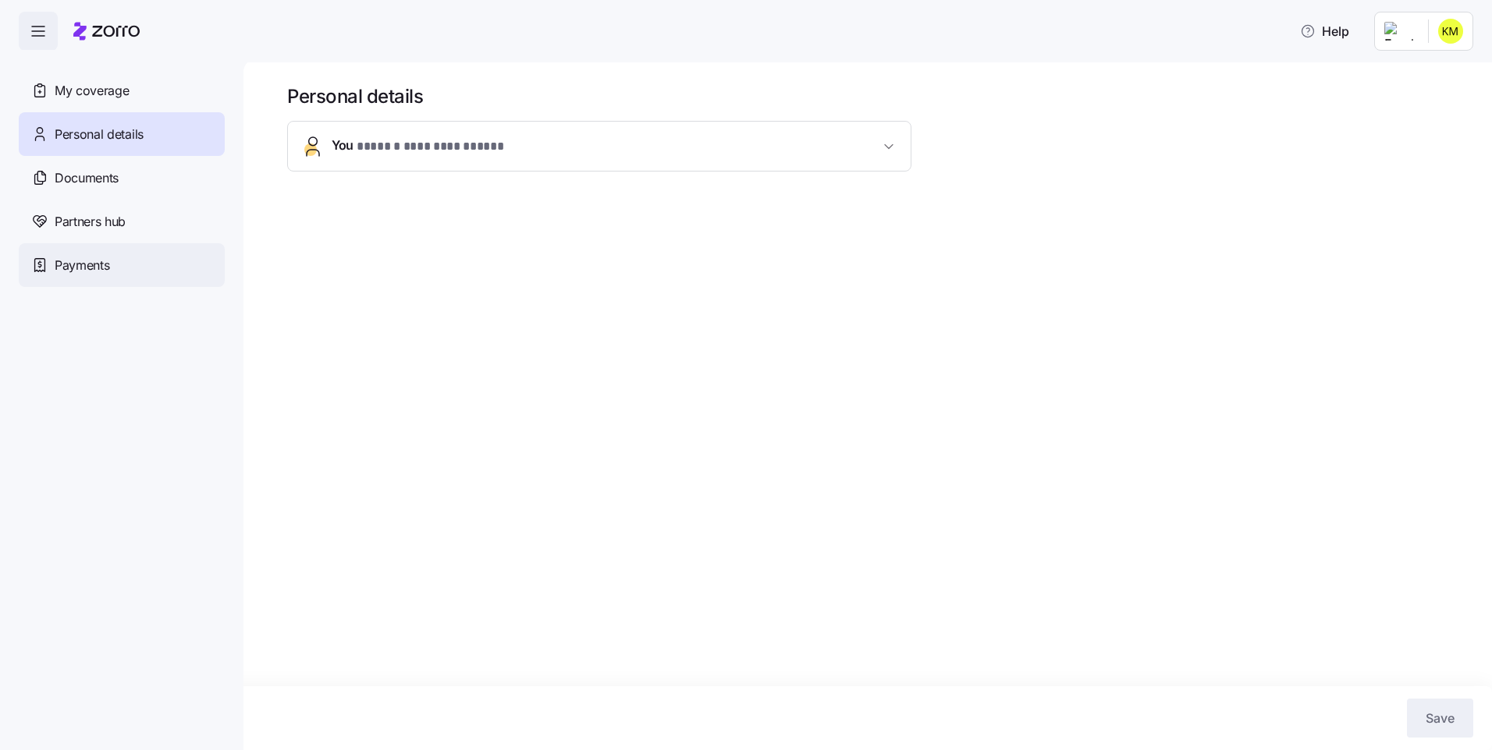
click at [111, 272] on div "Payments" at bounding box center [122, 265] width 206 height 44
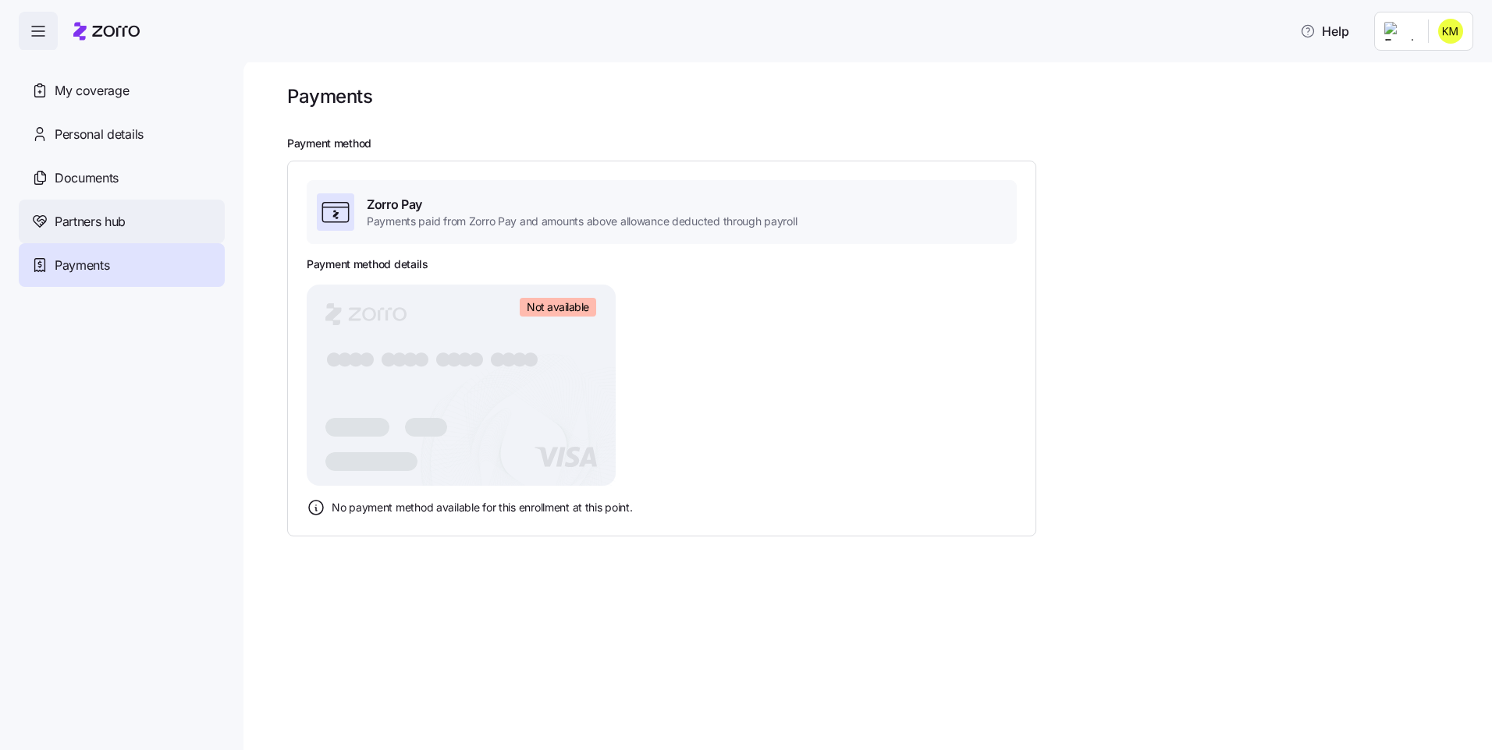
click at [134, 231] on div "Partners hub" at bounding box center [122, 222] width 206 height 44
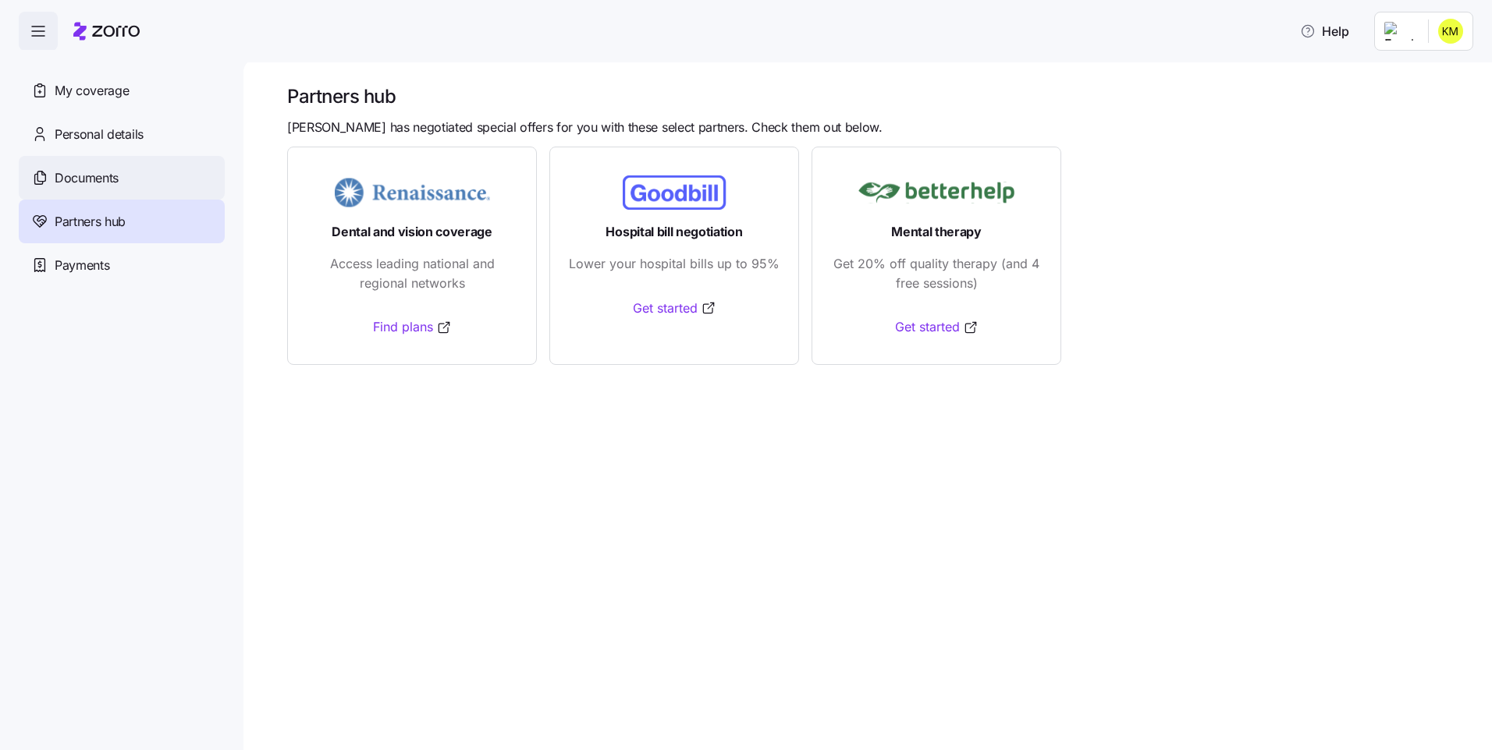
click at [136, 162] on div "Documents" at bounding box center [122, 178] width 206 height 44
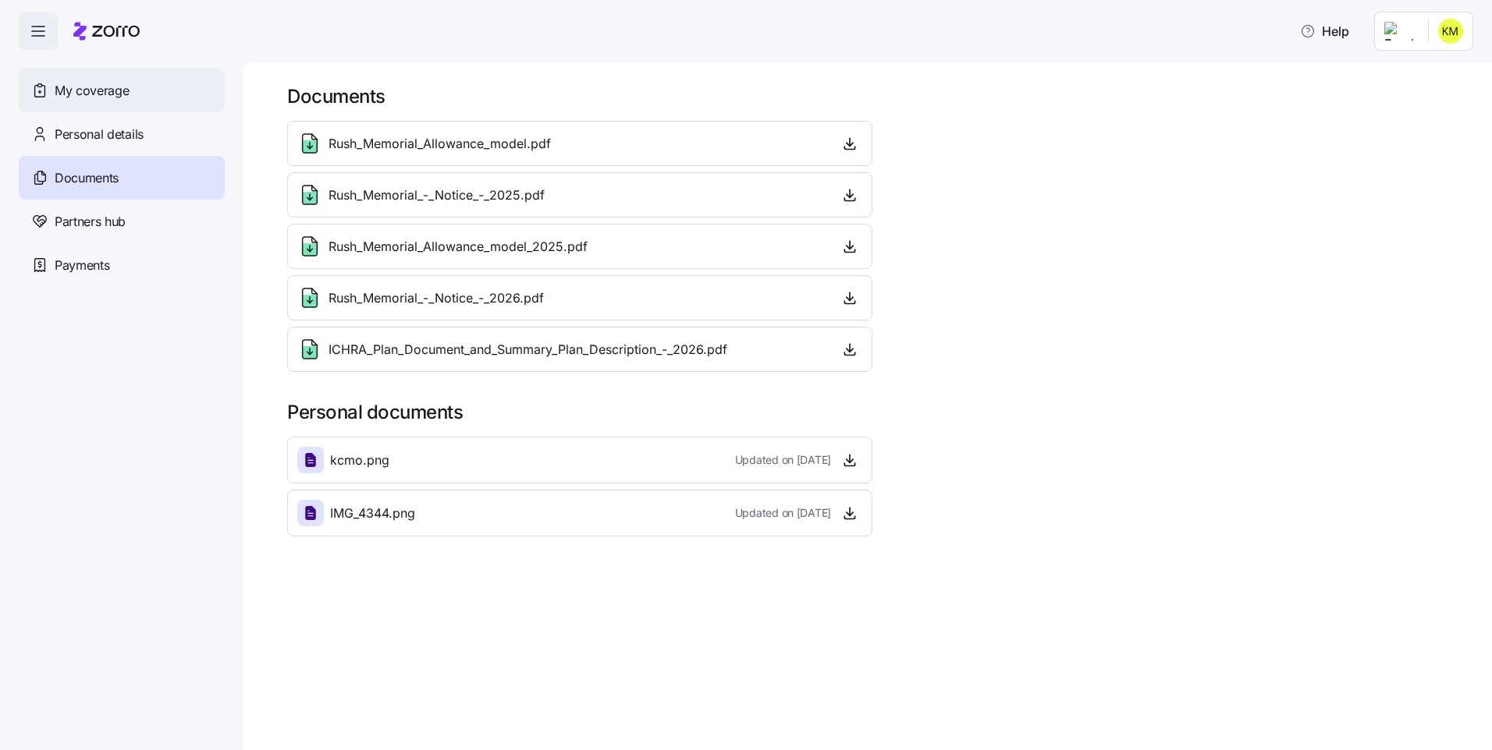
click at [119, 74] on div "My coverage" at bounding box center [122, 91] width 206 height 44
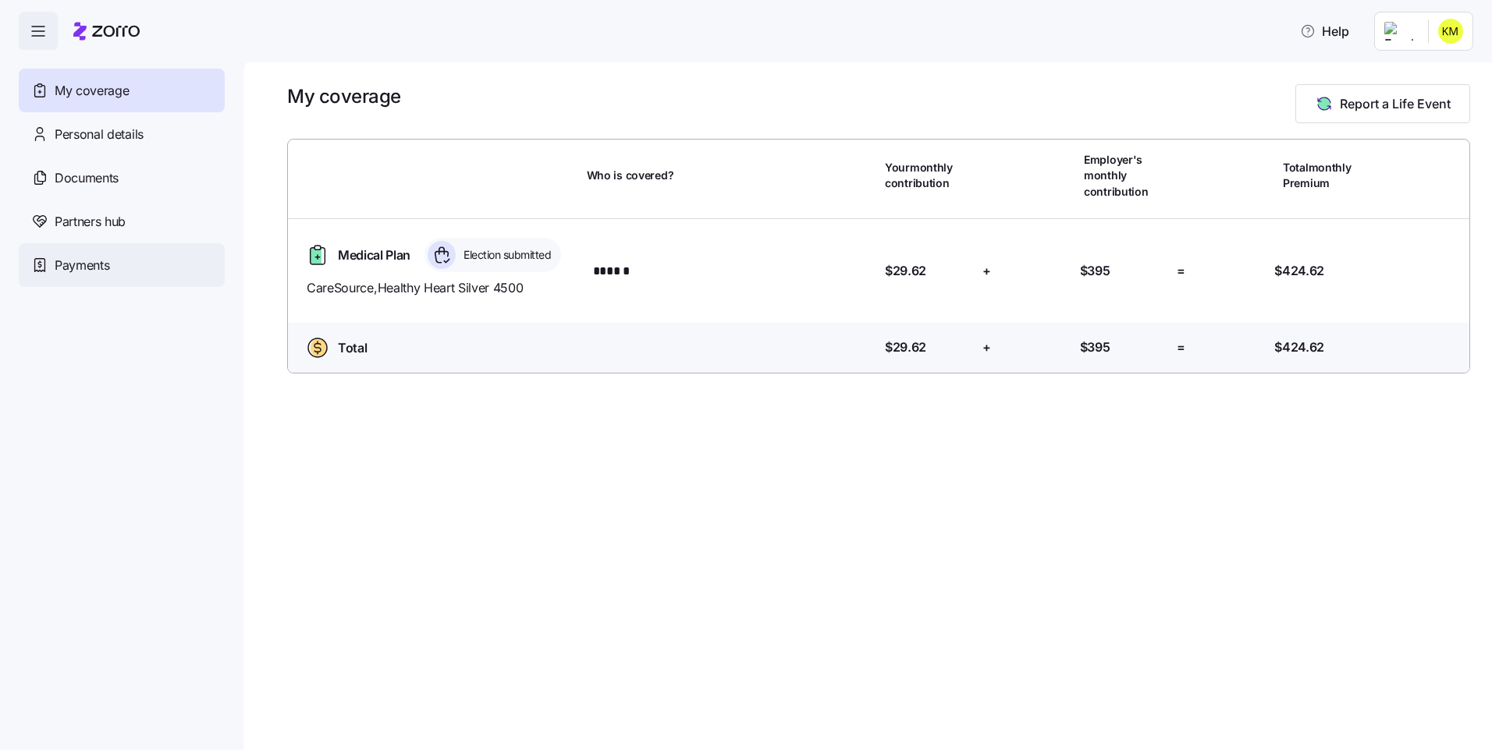
click at [136, 263] on div "Payments" at bounding box center [122, 265] width 206 height 44
